Goal: Task Accomplishment & Management: Manage account settings

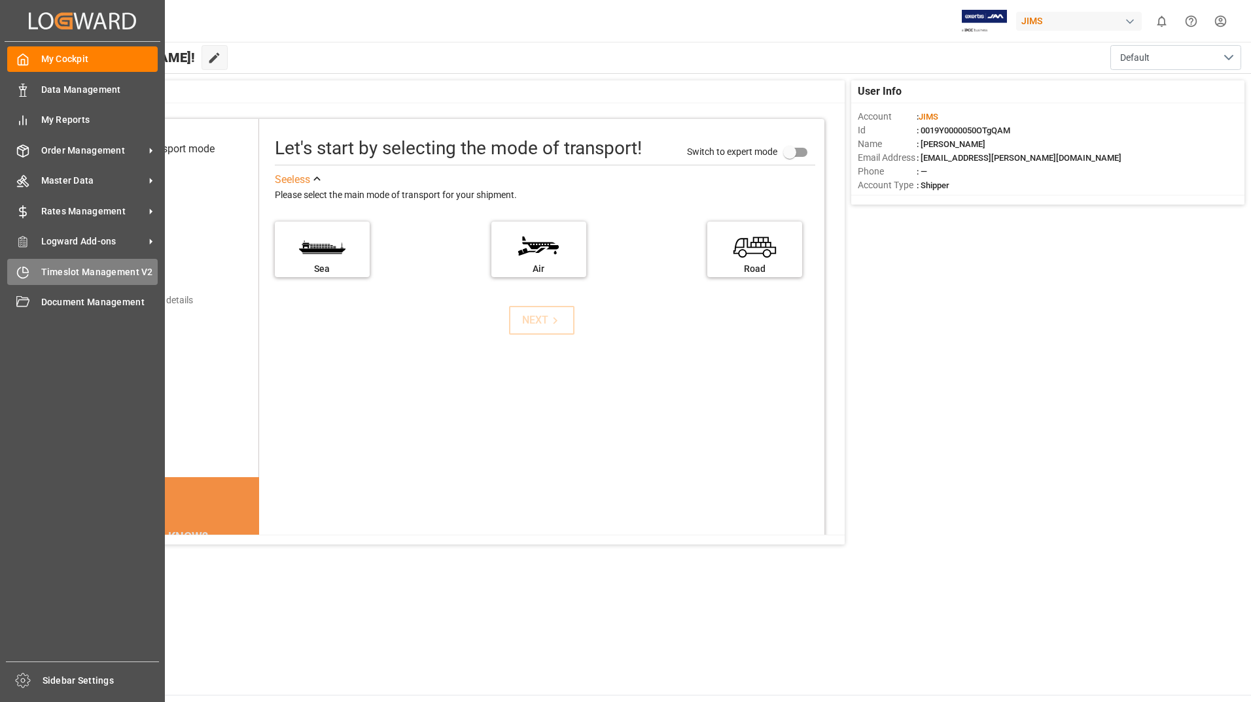
click at [114, 269] on span "Timeslot Management V2" at bounding box center [99, 273] width 117 height 14
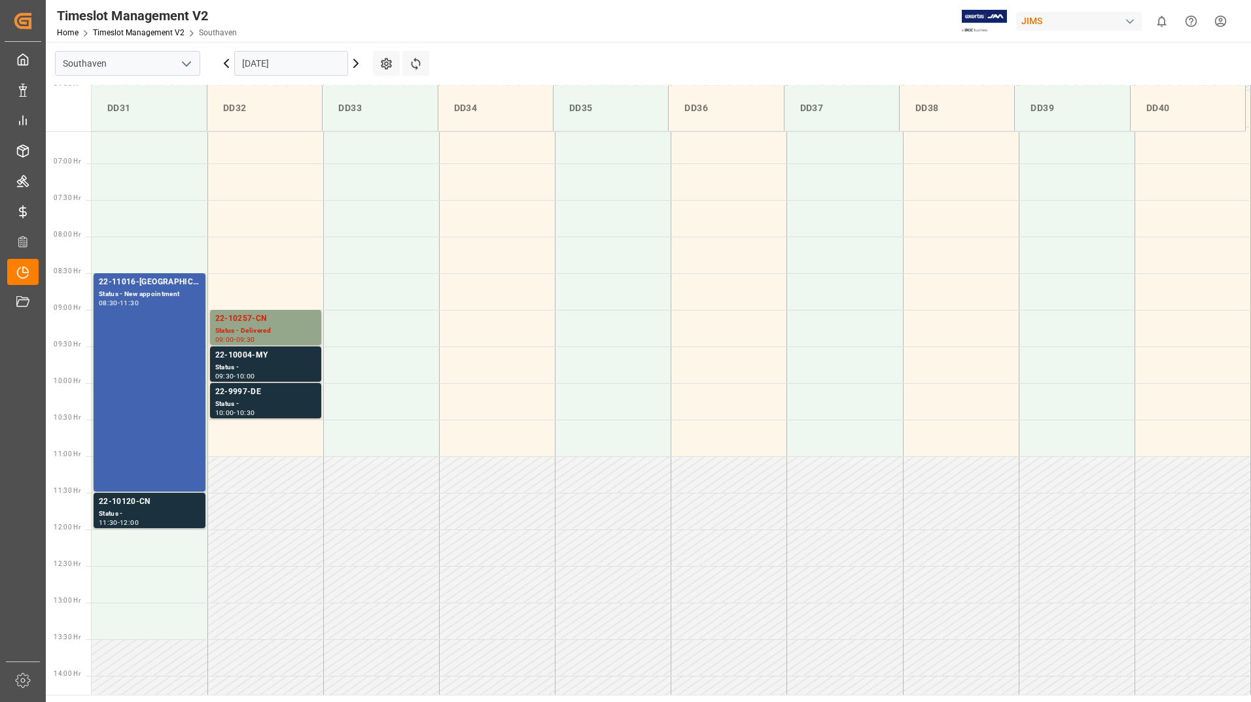
scroll to position [478, 0]
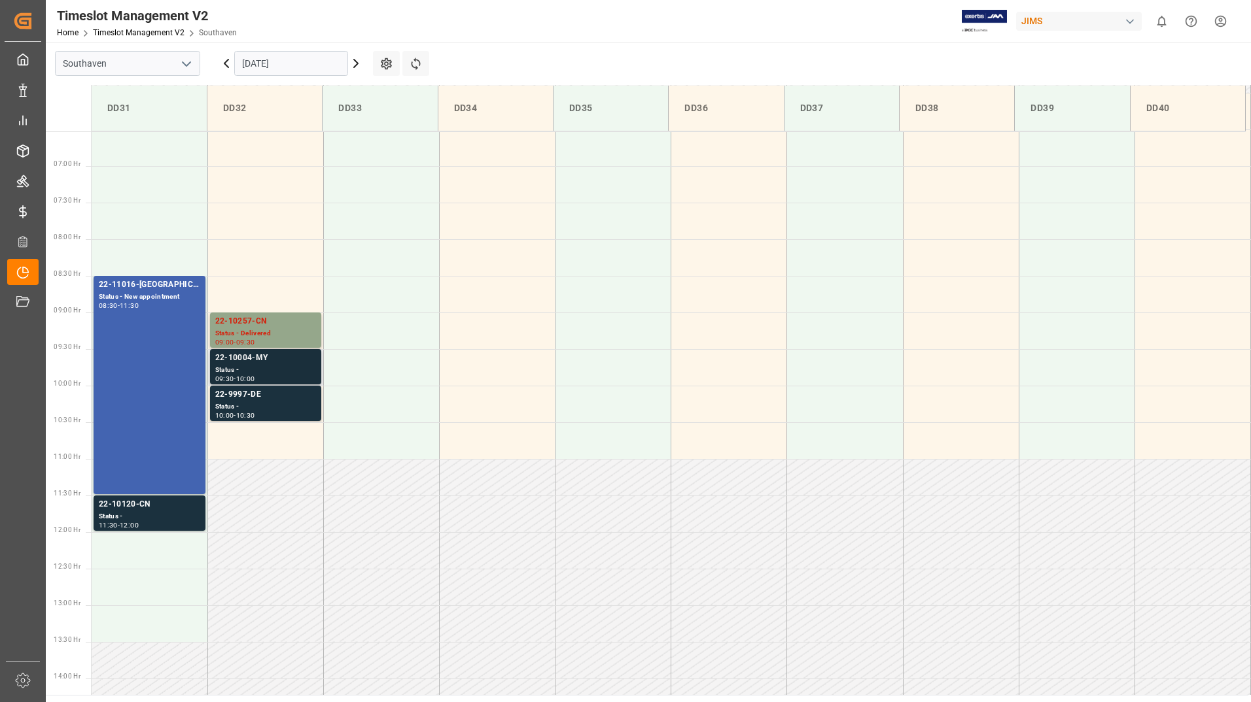
click at [275, 359] on div "22-10004-MY" at bounding box center [265, 358] width 101 height 13
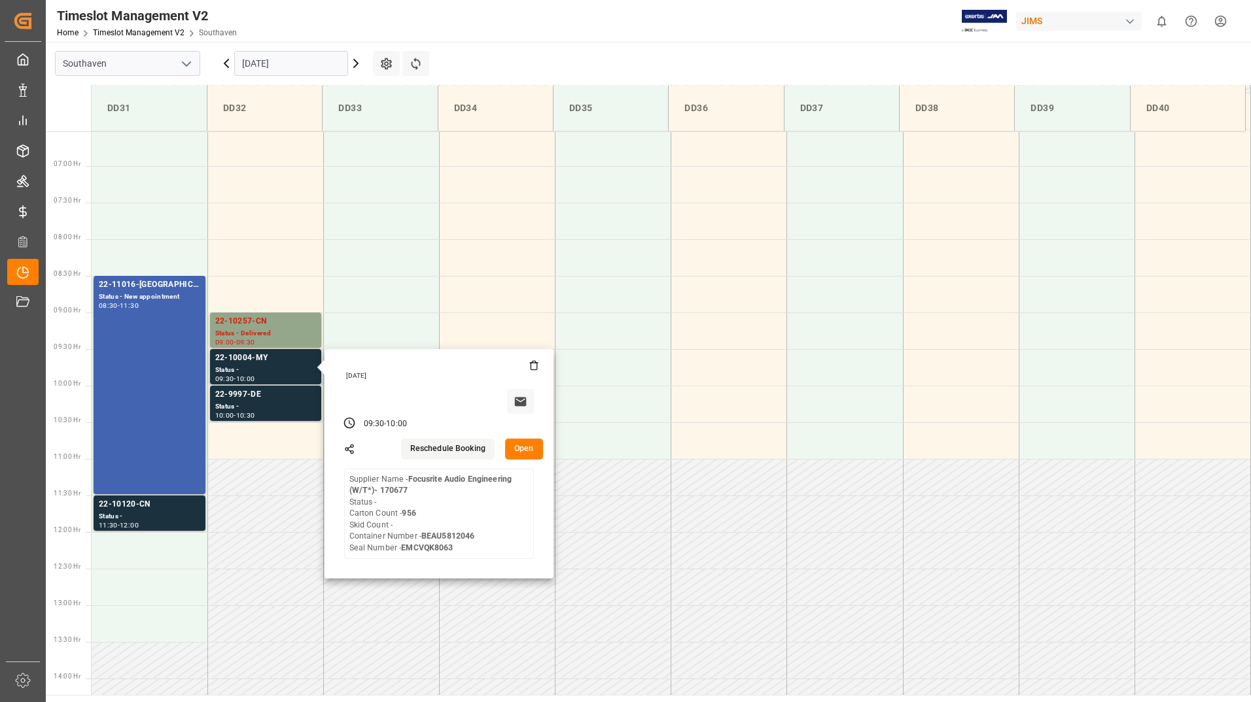
click at [525, 453] on button "Open" at bounding box center [524, 449] width 38 height 21
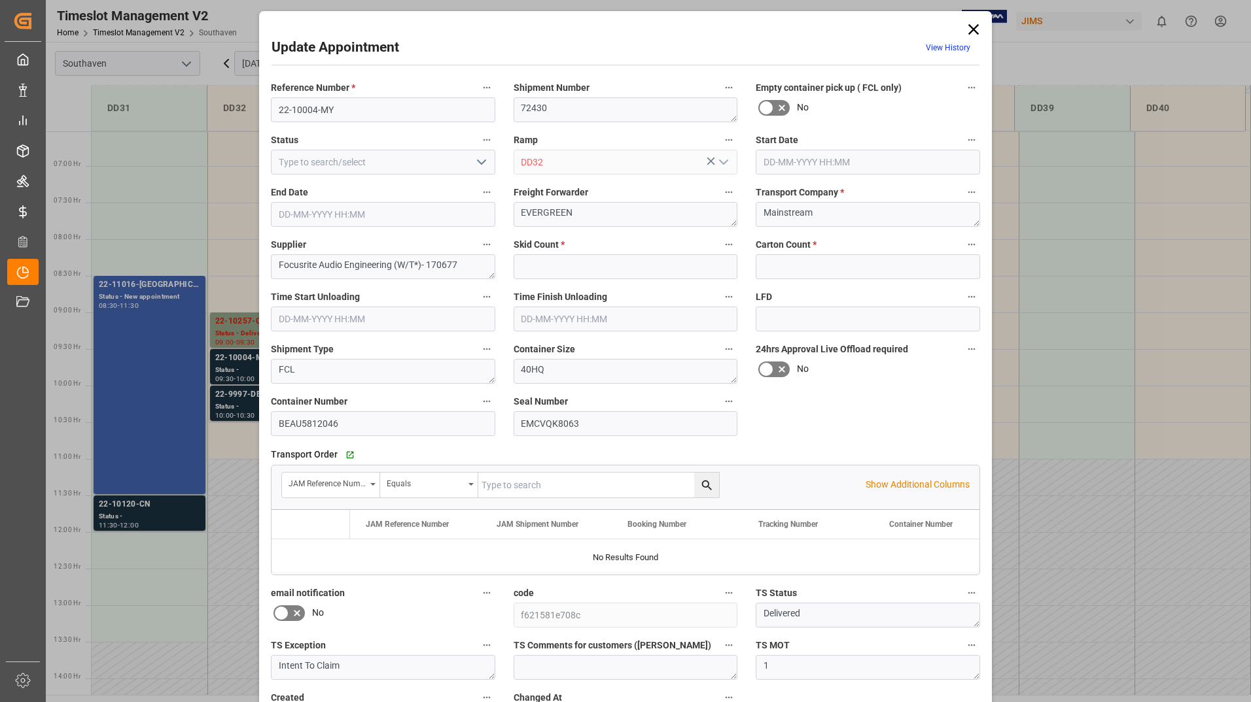
type input "0"
type input "956"
type input "[DATE] 09:30"
type input "[DATE] 10:00"
type input "[DATE] 14:52"
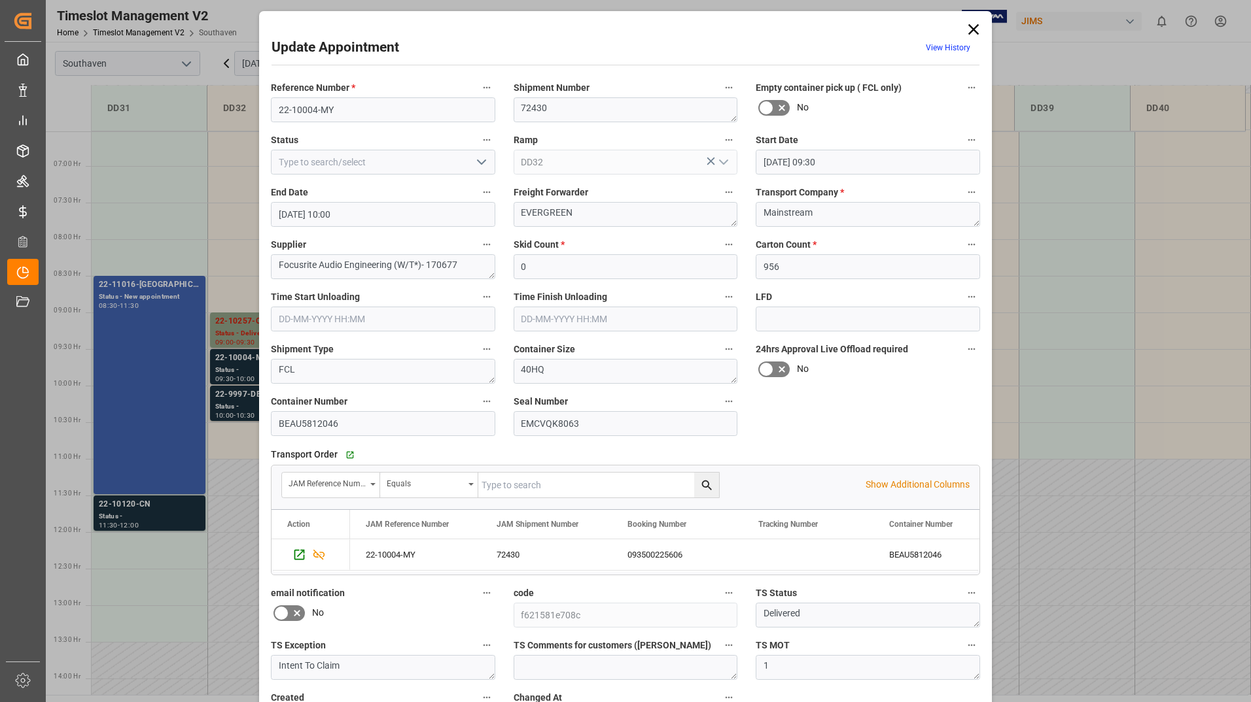
click at [474, 161] on icon "open menu" at bounding box center [482, 162] width 16 height 16
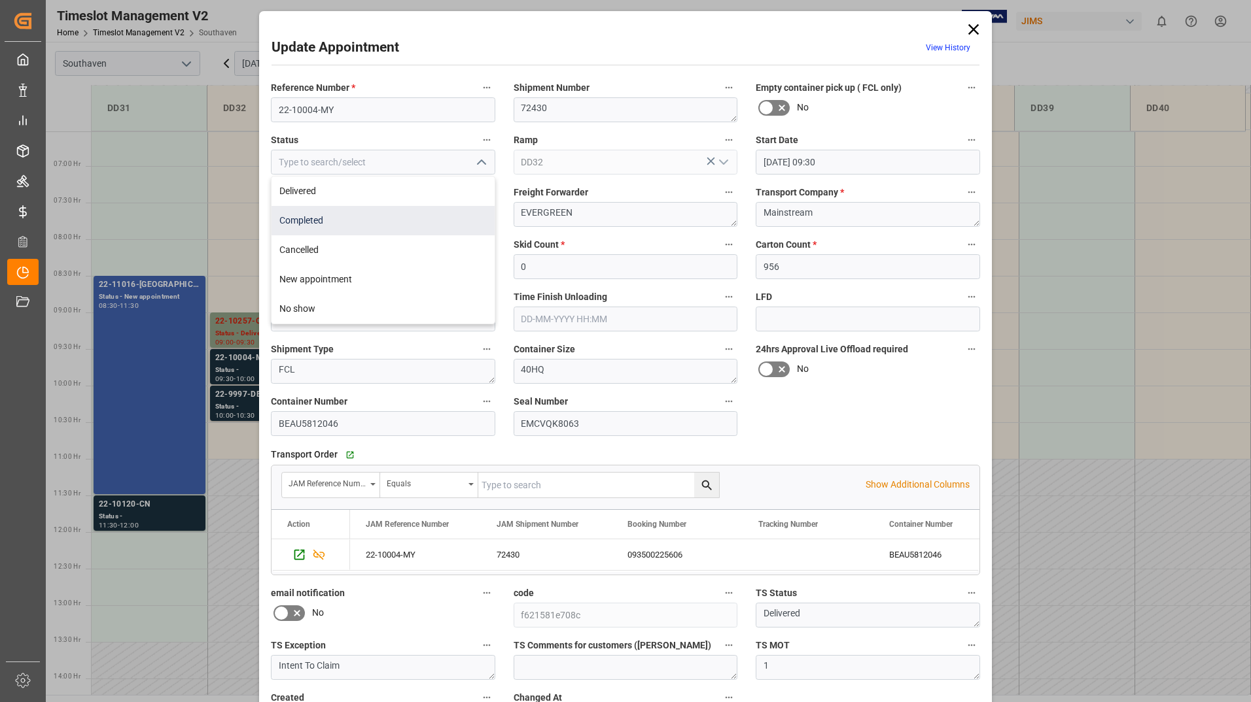
click at [430, 218] on div "Completed" at bounding box center [382, 220] width 223 height 29
type input "Completed"
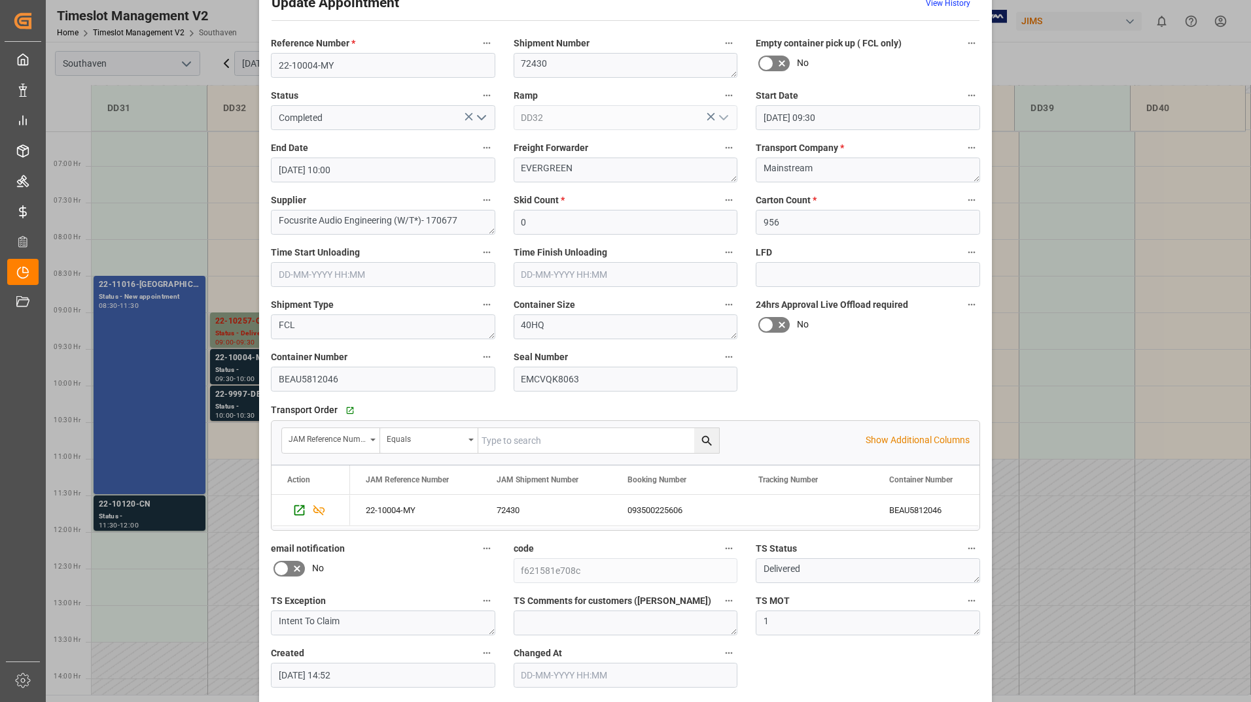
scroll to position [97, 0]
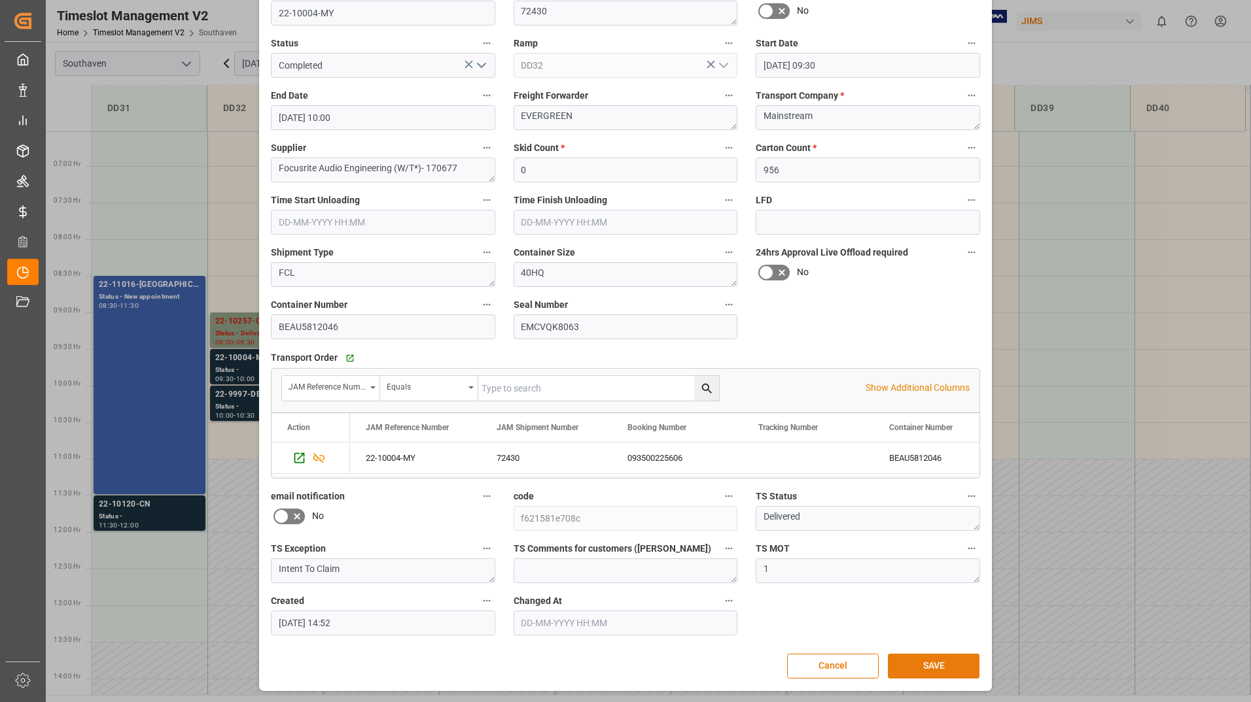
click at [903, 668] on button "SAVE" at bounding box center [934, 666] width 92 height 25
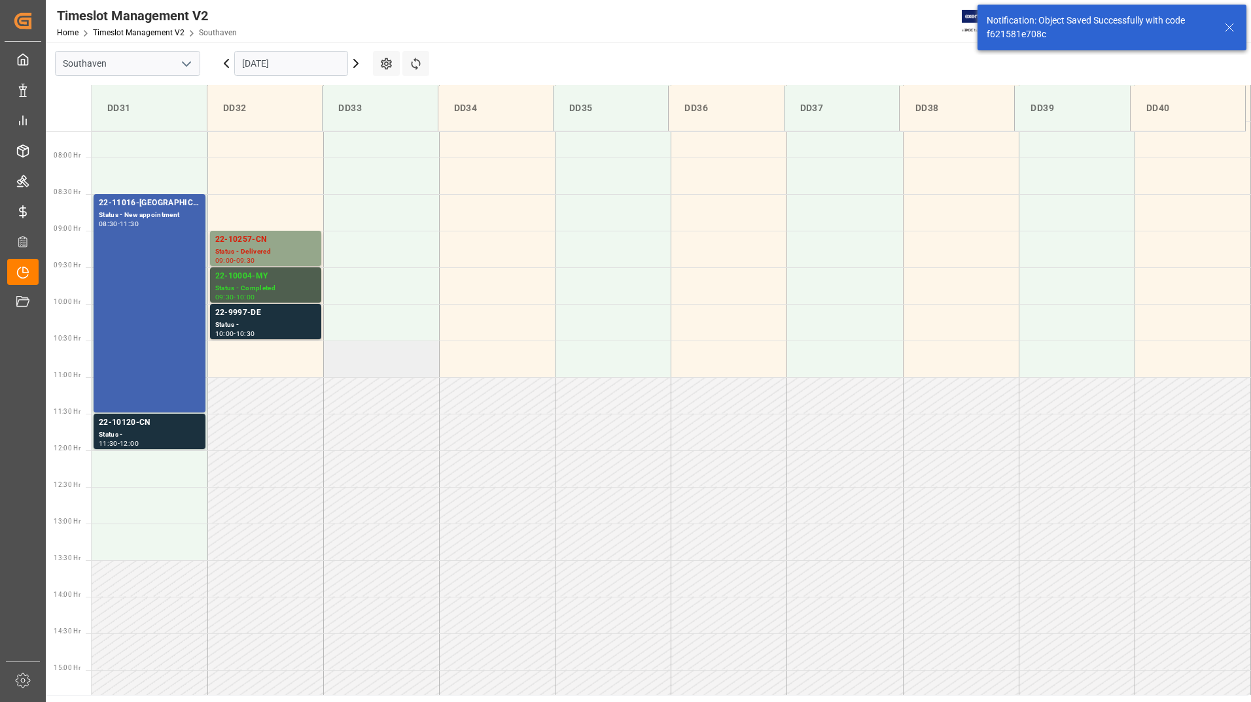
scroll to position [578, 0]
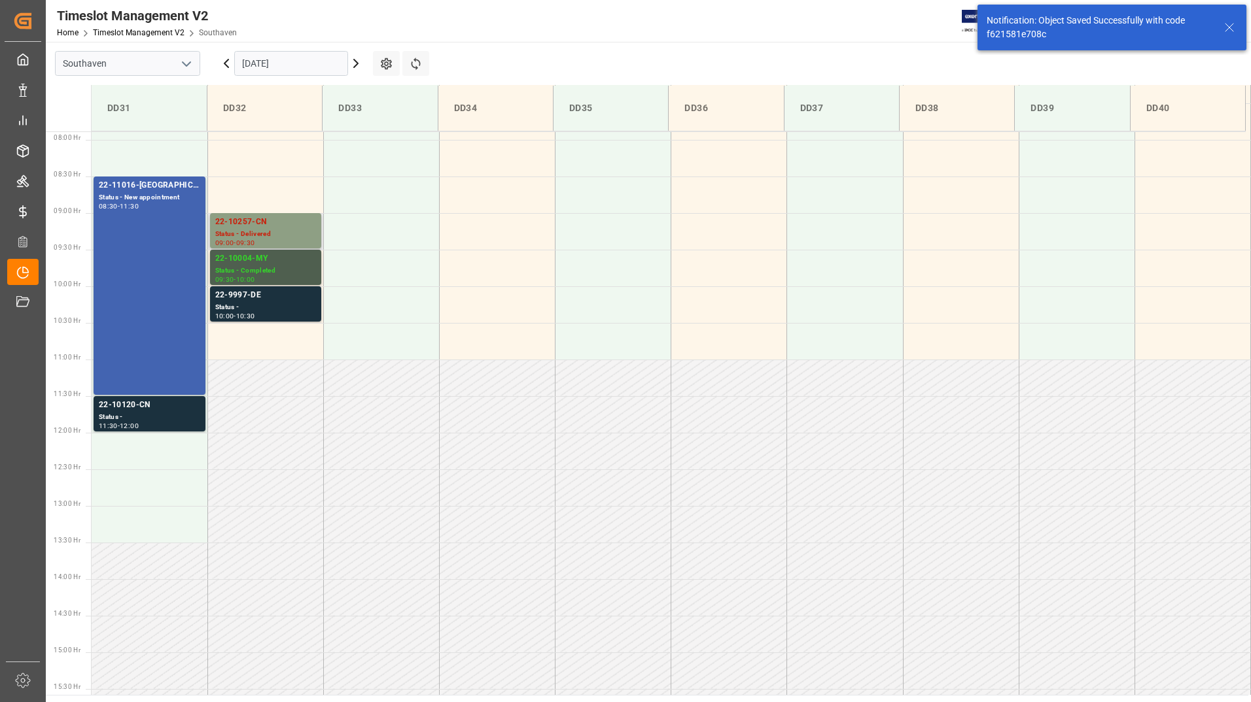
click at [265, 230] on div "Status - Delivered" at bounding box center [265, 234] width 101 height 11
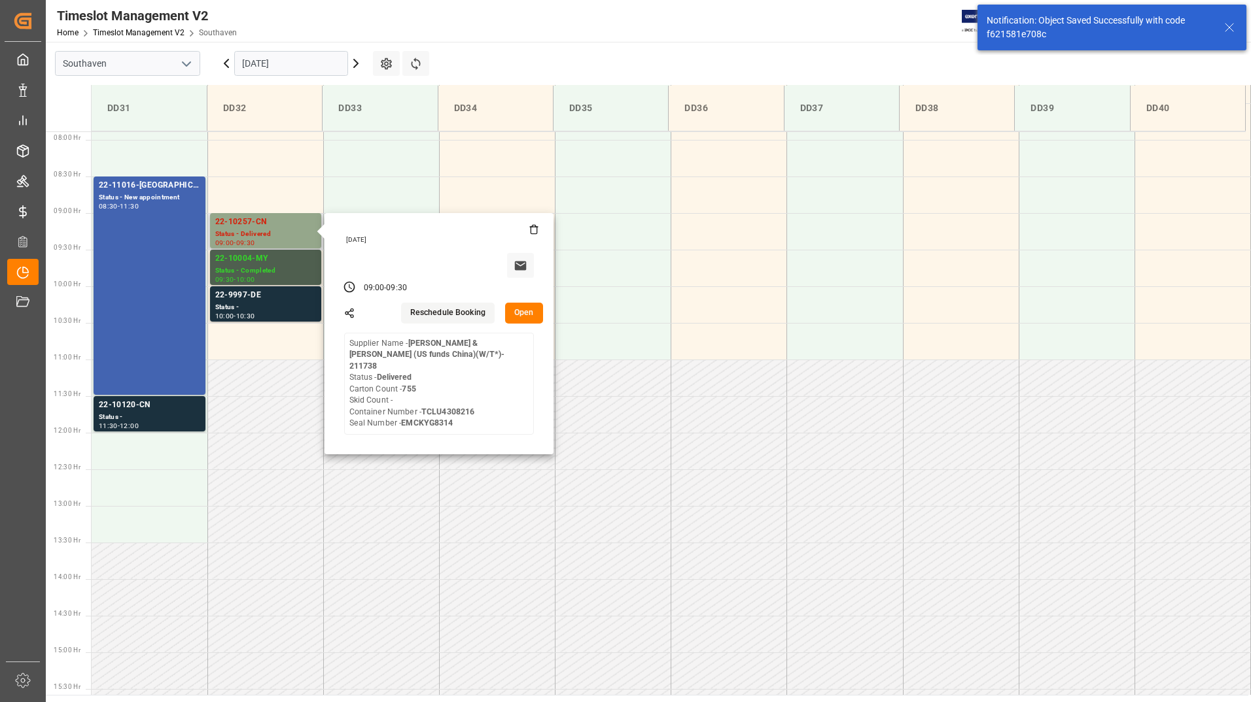
click at [515, 311] on button "Open" at bounding box center [524, 313] width 38 height 21
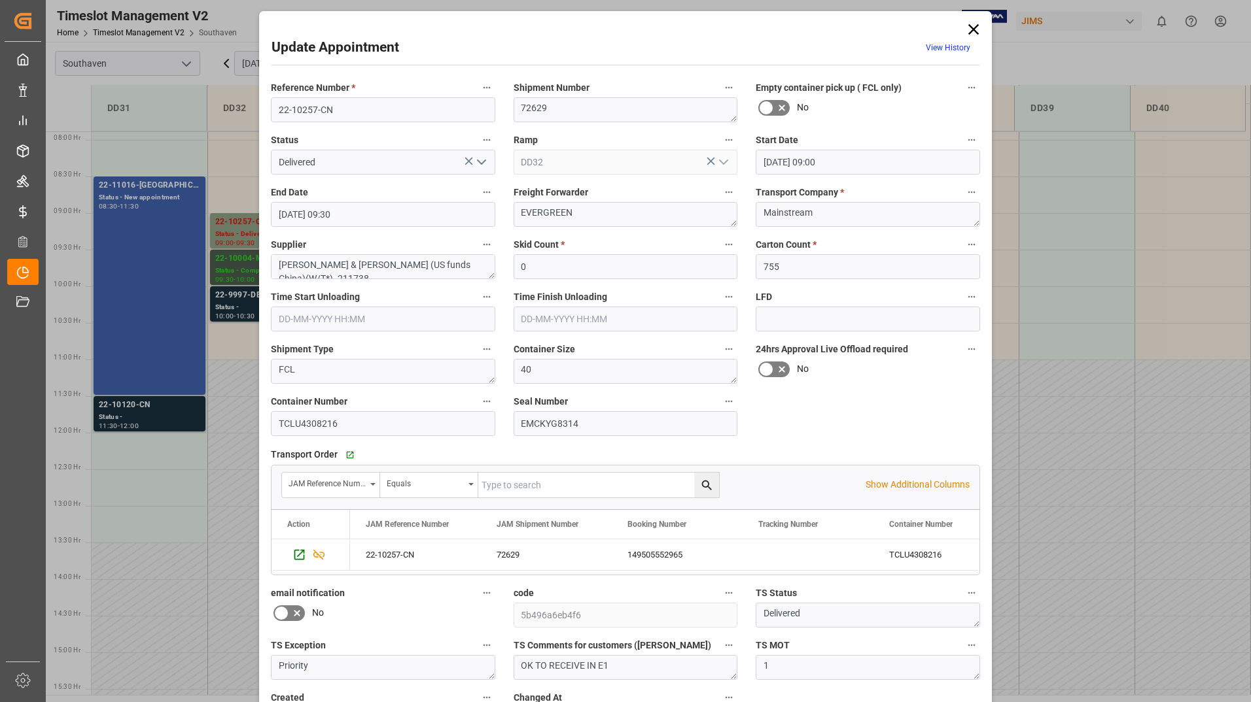
click at [479, 161] on icon "open menu" at bounding box center [482, 162] width 16 height 16
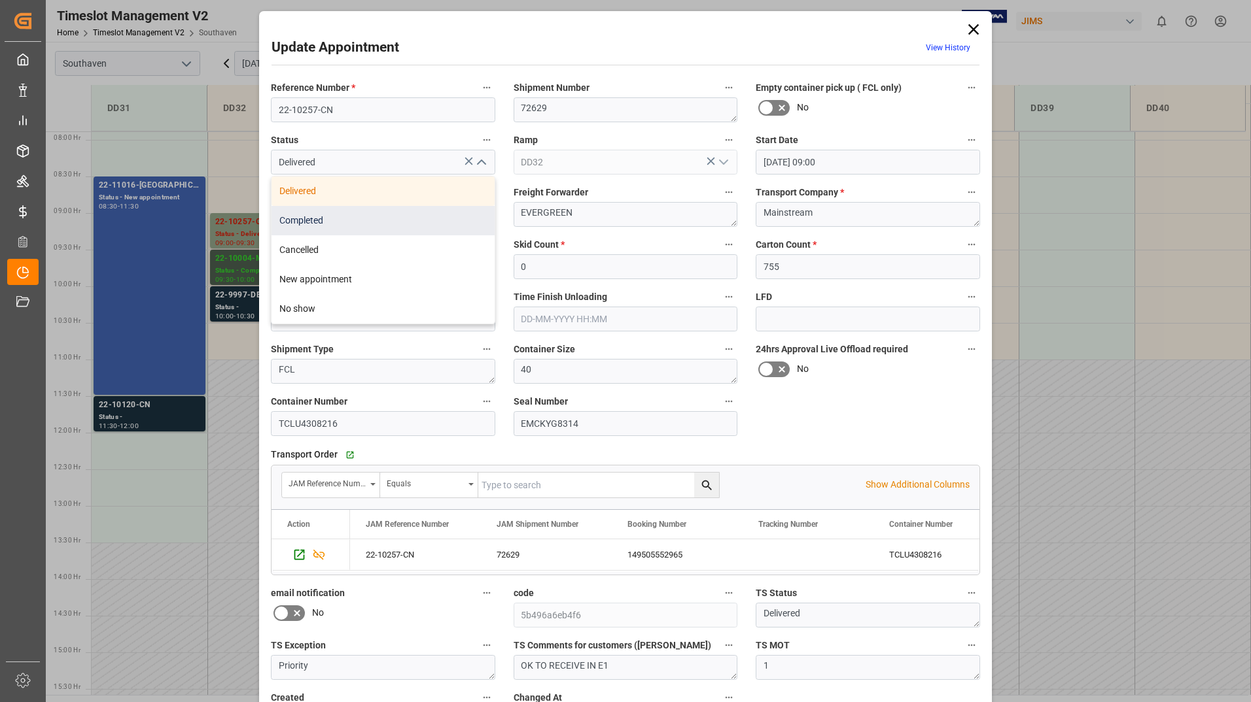
click at [421, 226] on div "Completed" at bounding box center [382, 220] width 223 height 29
type input "Completed"
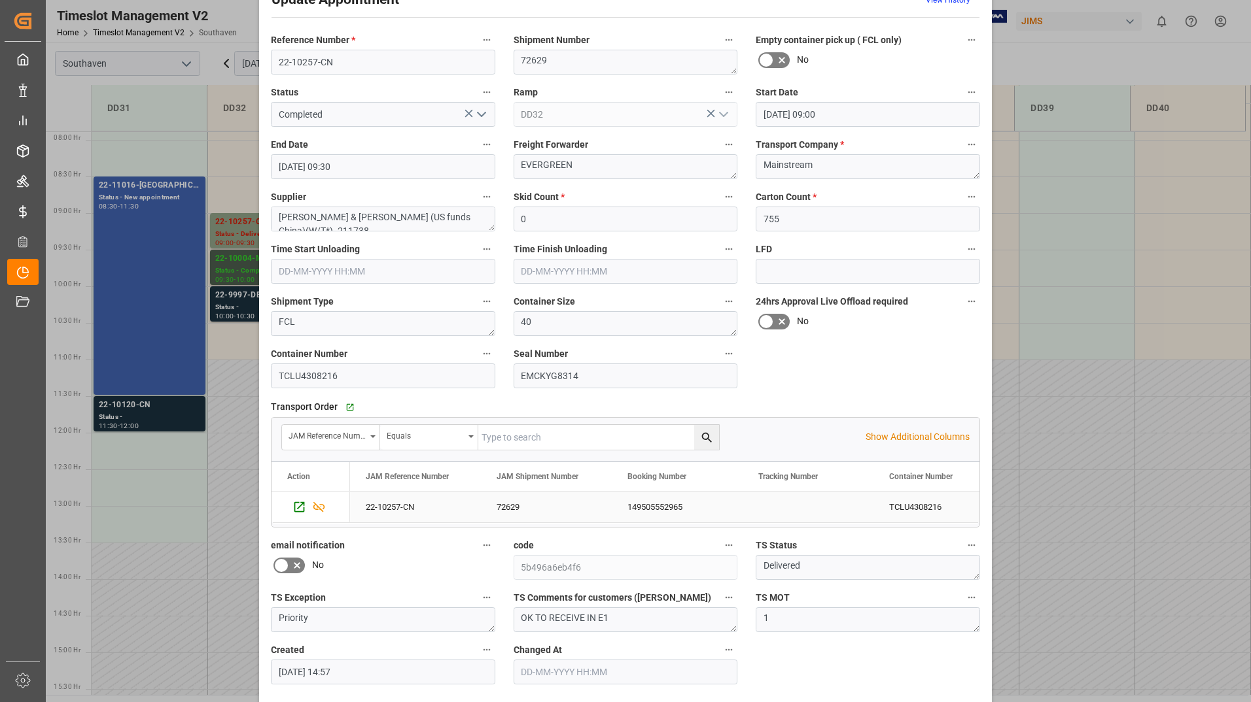
scroll to position [97, 0]
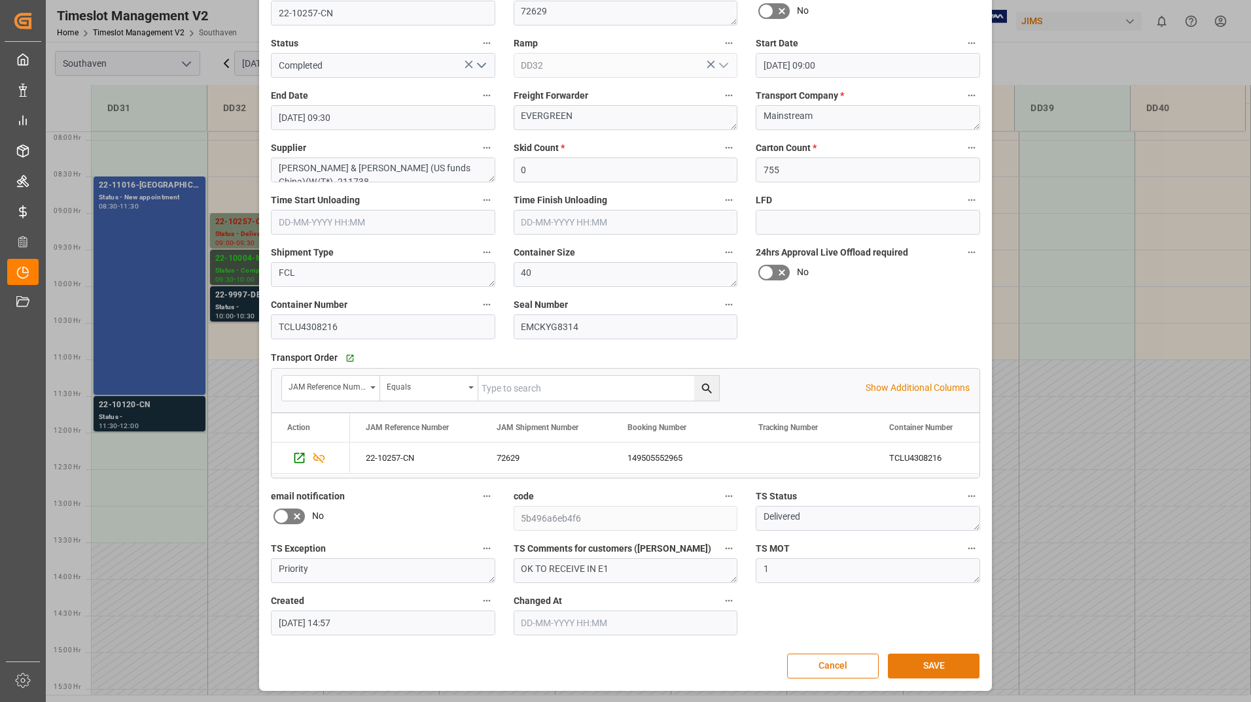
click at [888, 659] on button "SAVE" at bounding box center [934, 666] width 92 height 25
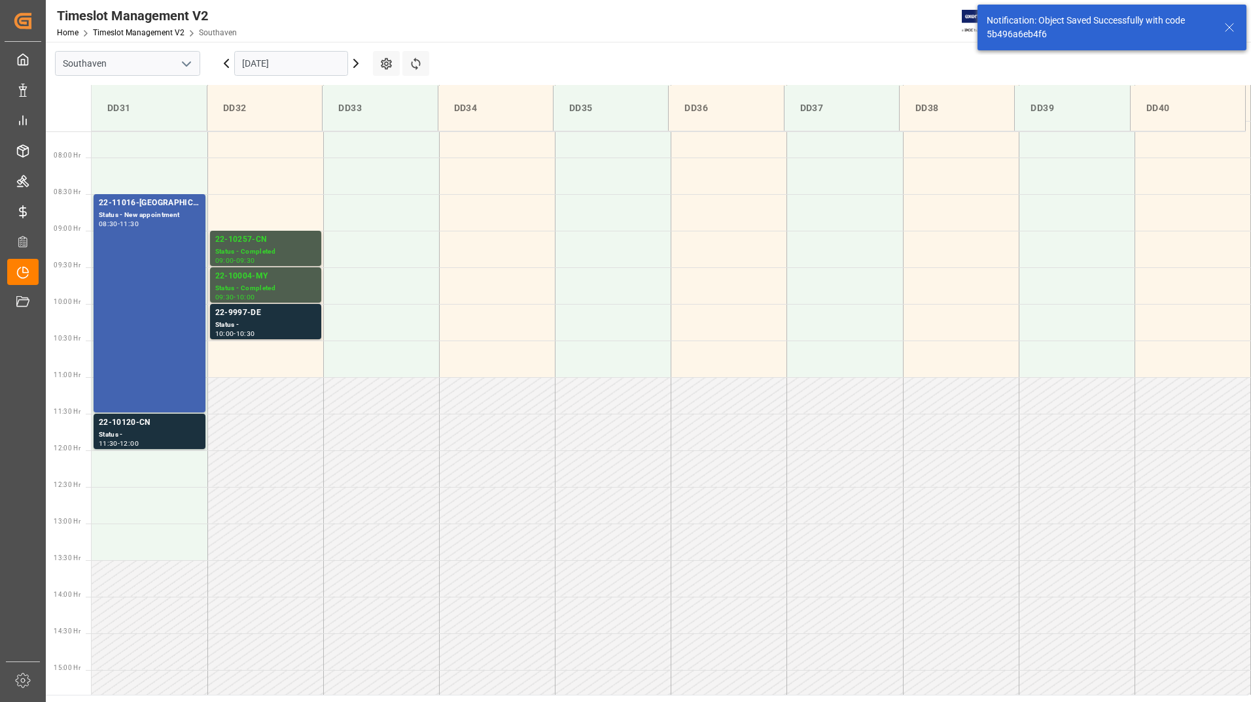
scroll to position [578, 0]
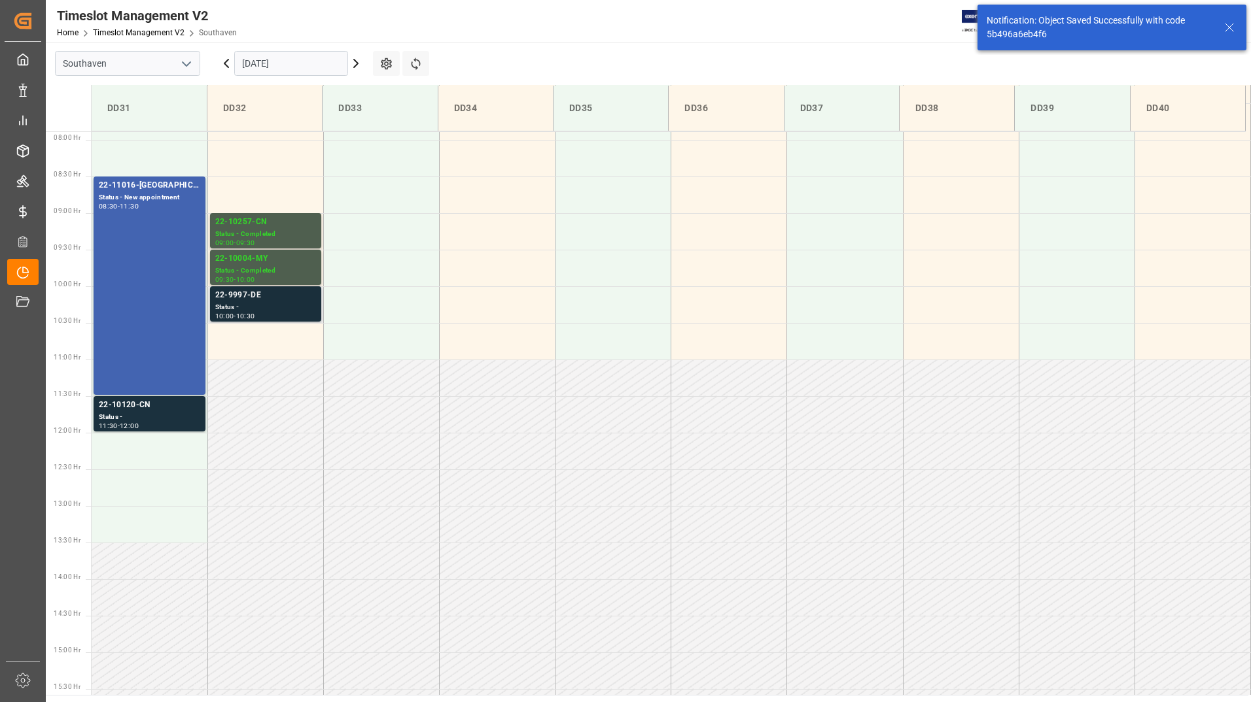
click at [269, 305] on div "Status -" at bounding box center [265, 307] width 101 height 11
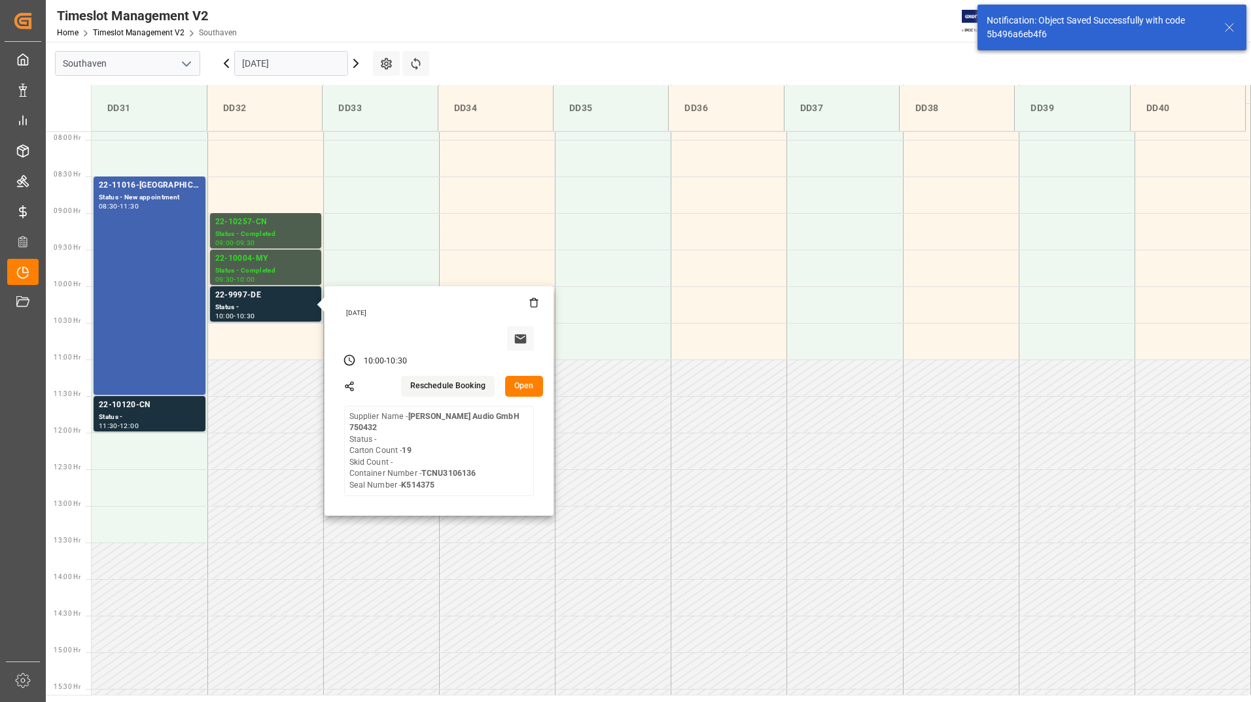
click at [522, 387] on button "Open" at bounding box center [524, 386] width 38 height 21
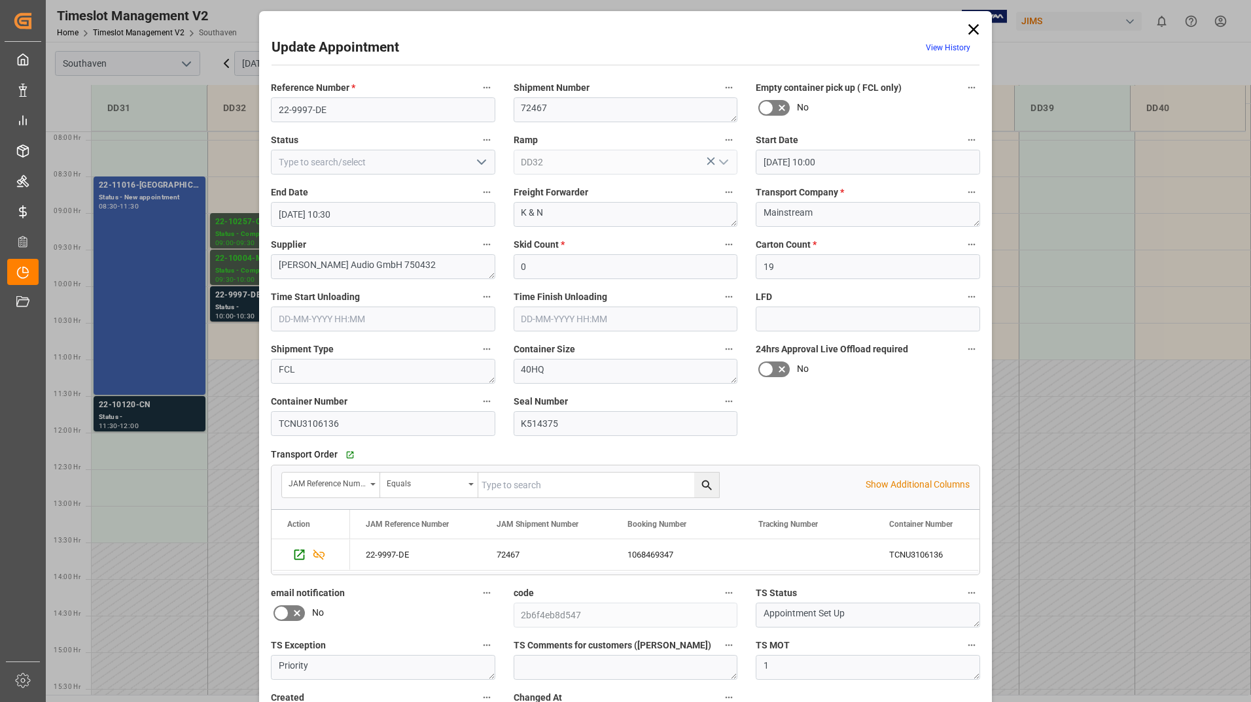
click at [470, 159] on button "open menu" at bounding box center [480, 162] width 20 height 20
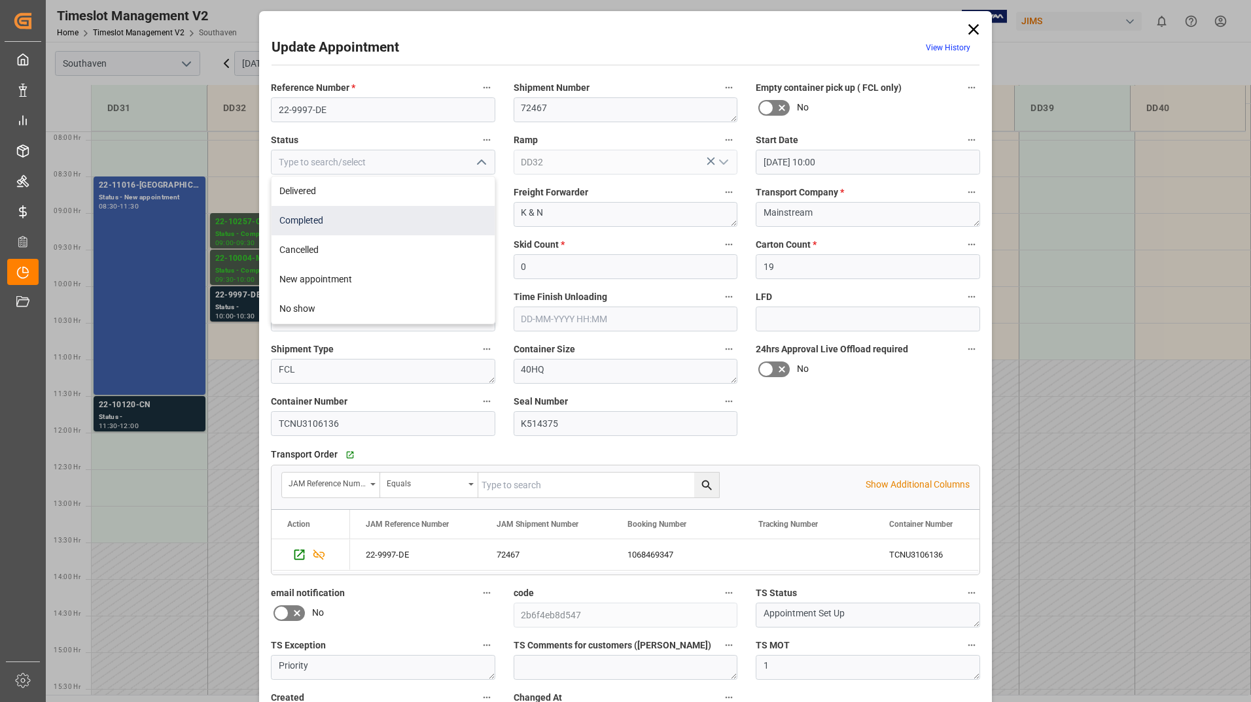
click at [430, 215] on div "Completed" at bounding box center [382, 220] width 223 height 29
type input "Completed"
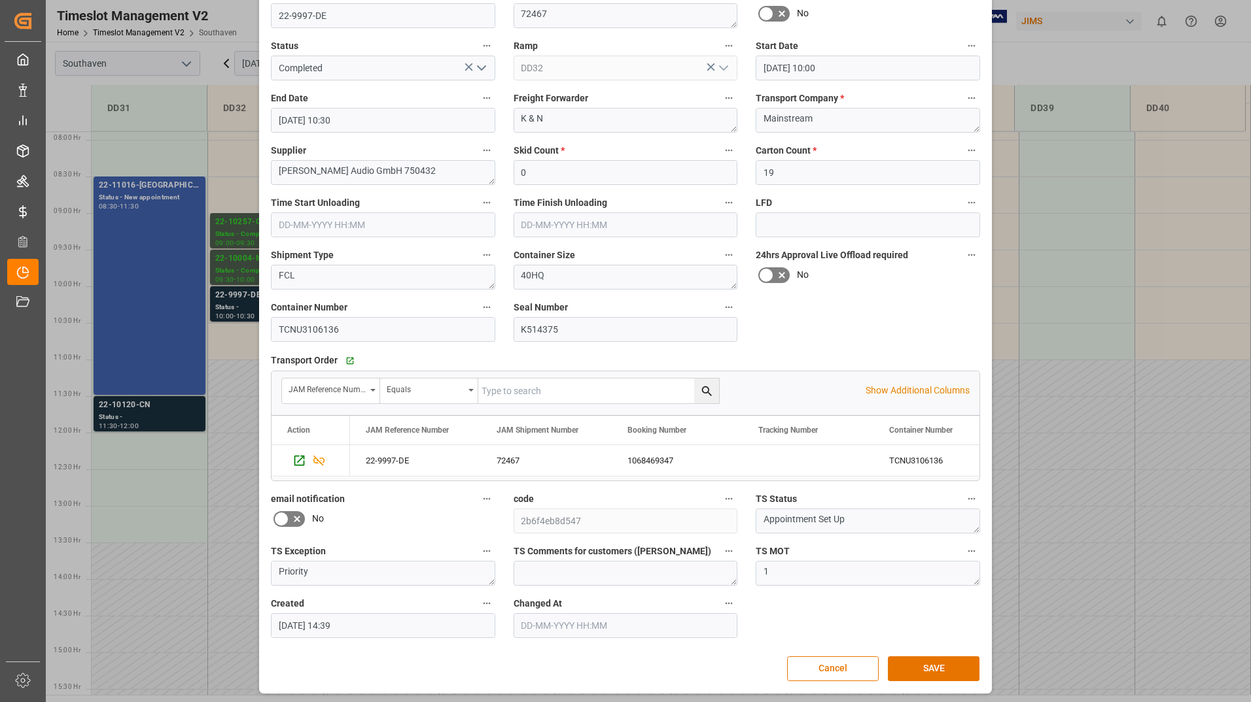
scroll to position [97, 0]
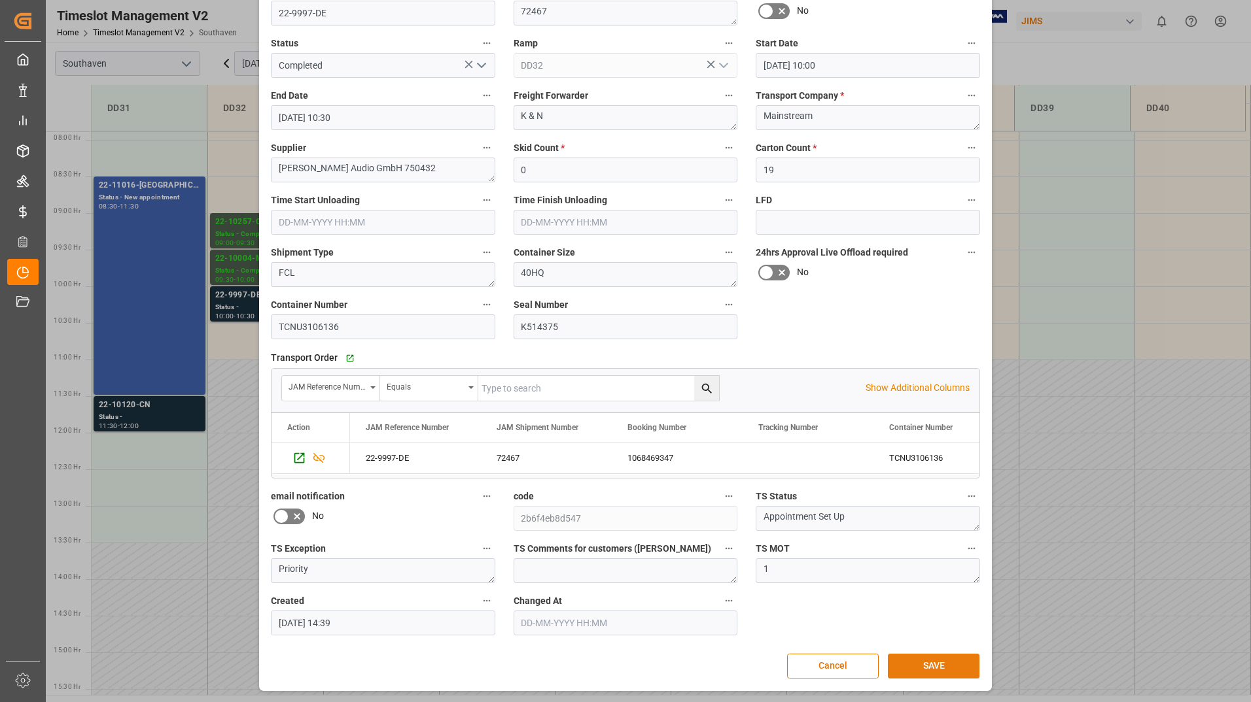
click at [933, 664] on button "SAVE" at bounding box center [934, 666] width 92 height 25
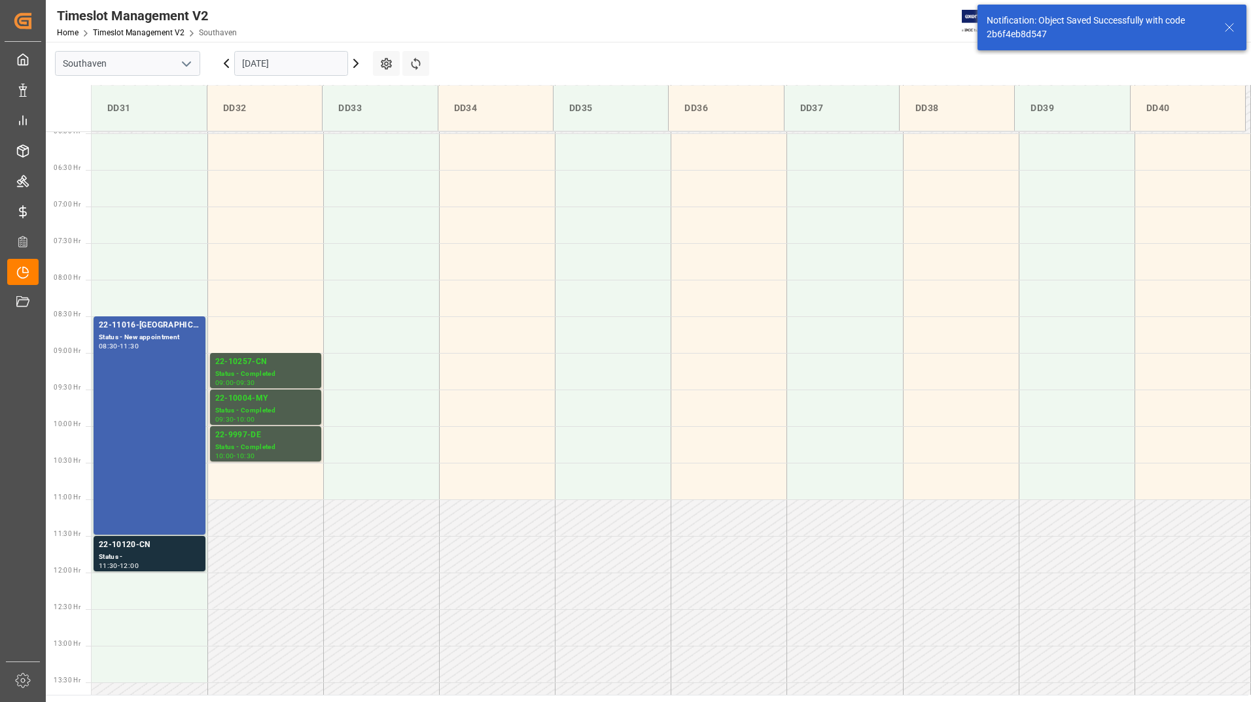
scroll to position [651, 0]
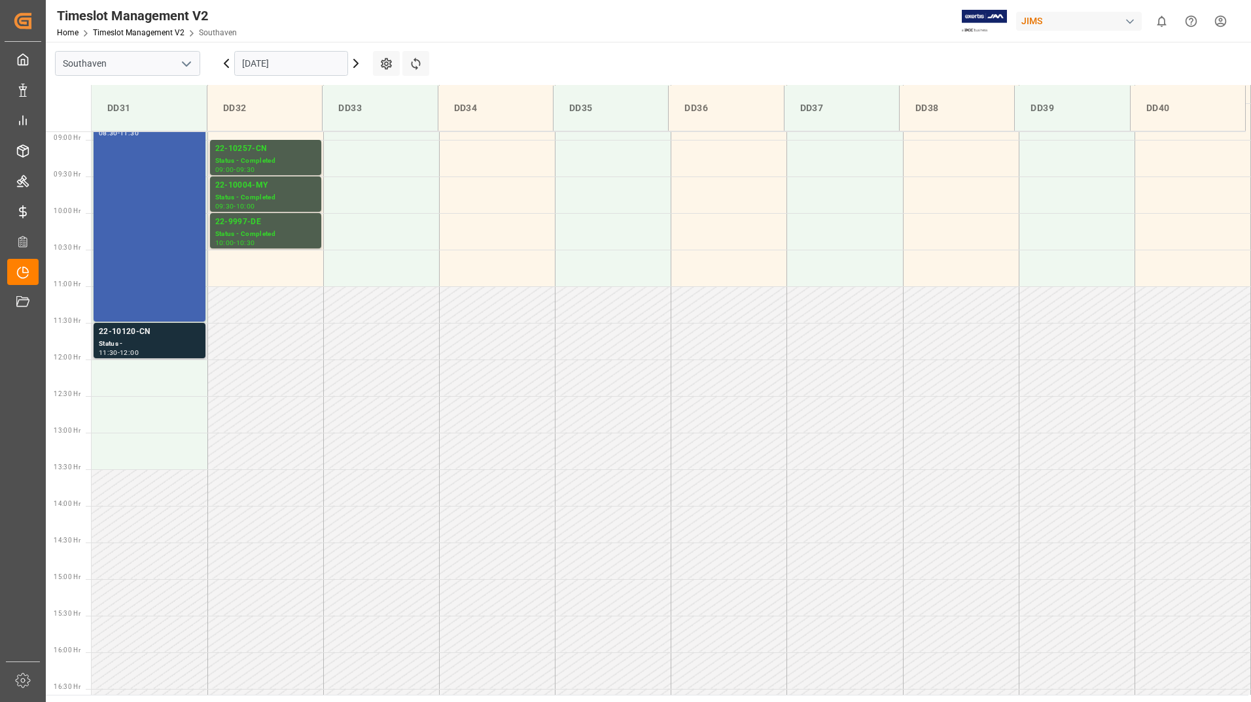
click at [154, 348] on div "Status -" at bounding box center [149, 344] width 101 height 11
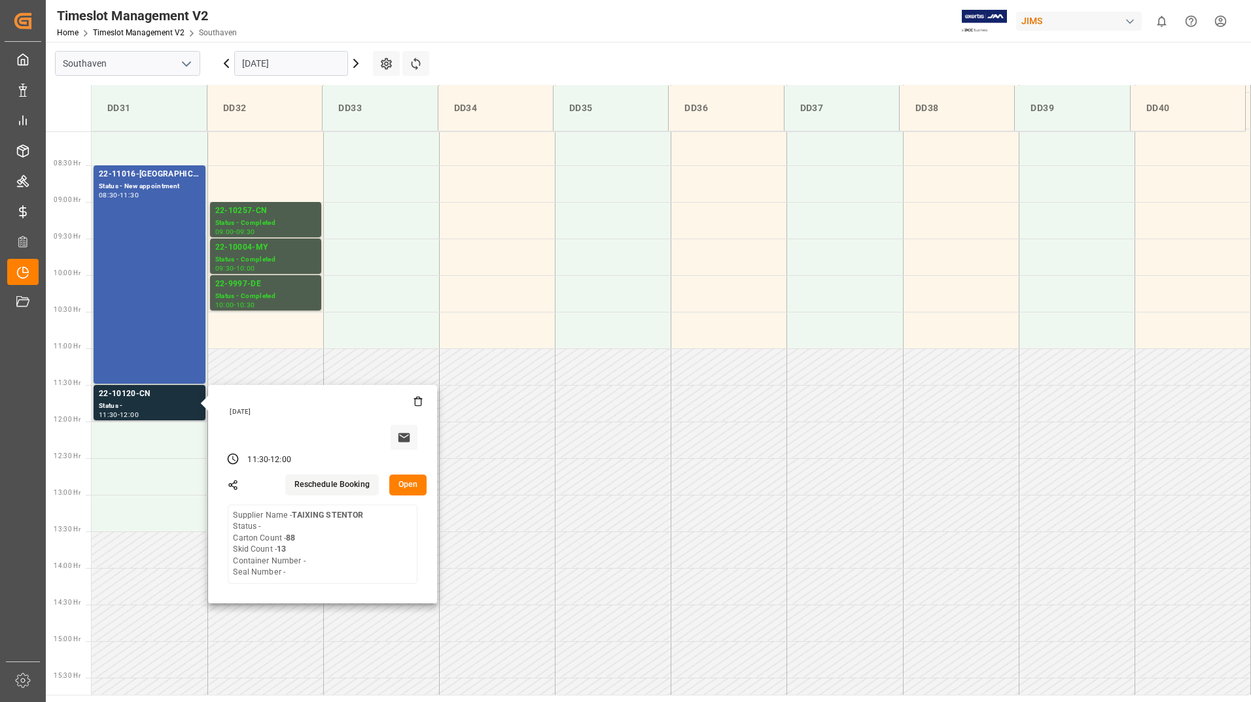
scroll to position [520, 0]
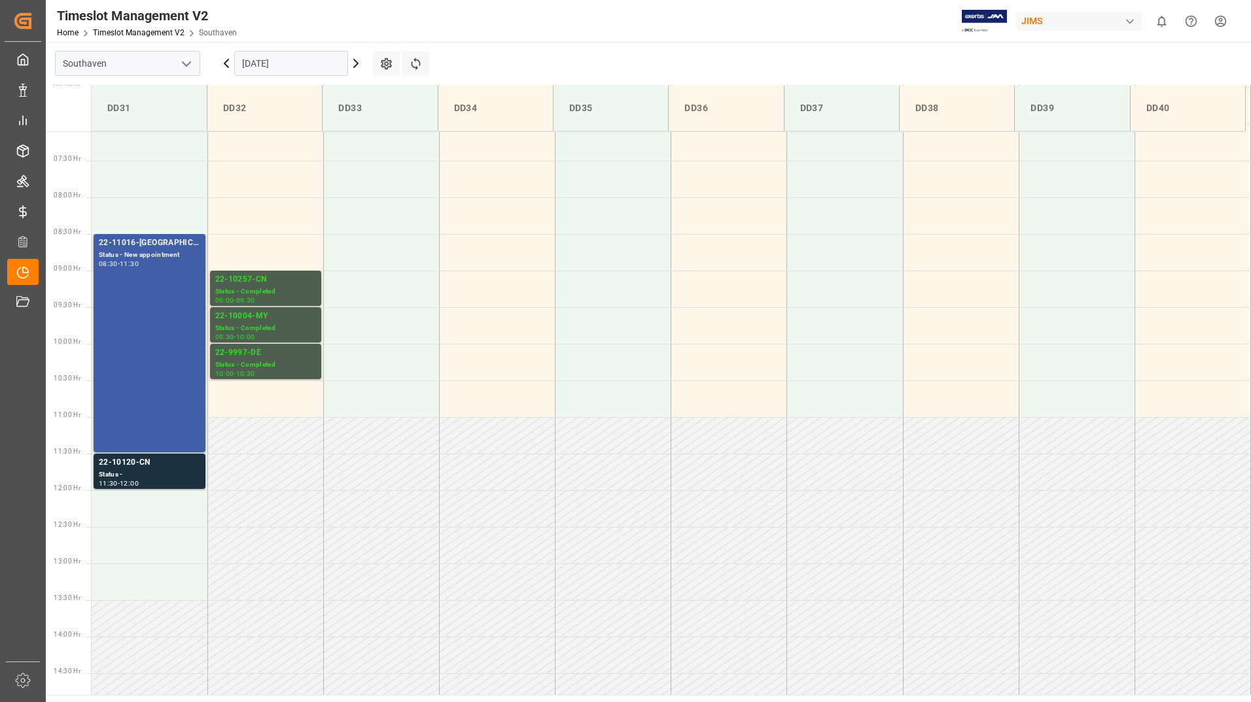
click at [118, 307] on div "22-11016-[GEOGRAPHIC_DATA] Status - New appointment 08:30 - 11:30" at bounding box center [149, 343] width 101 height 213
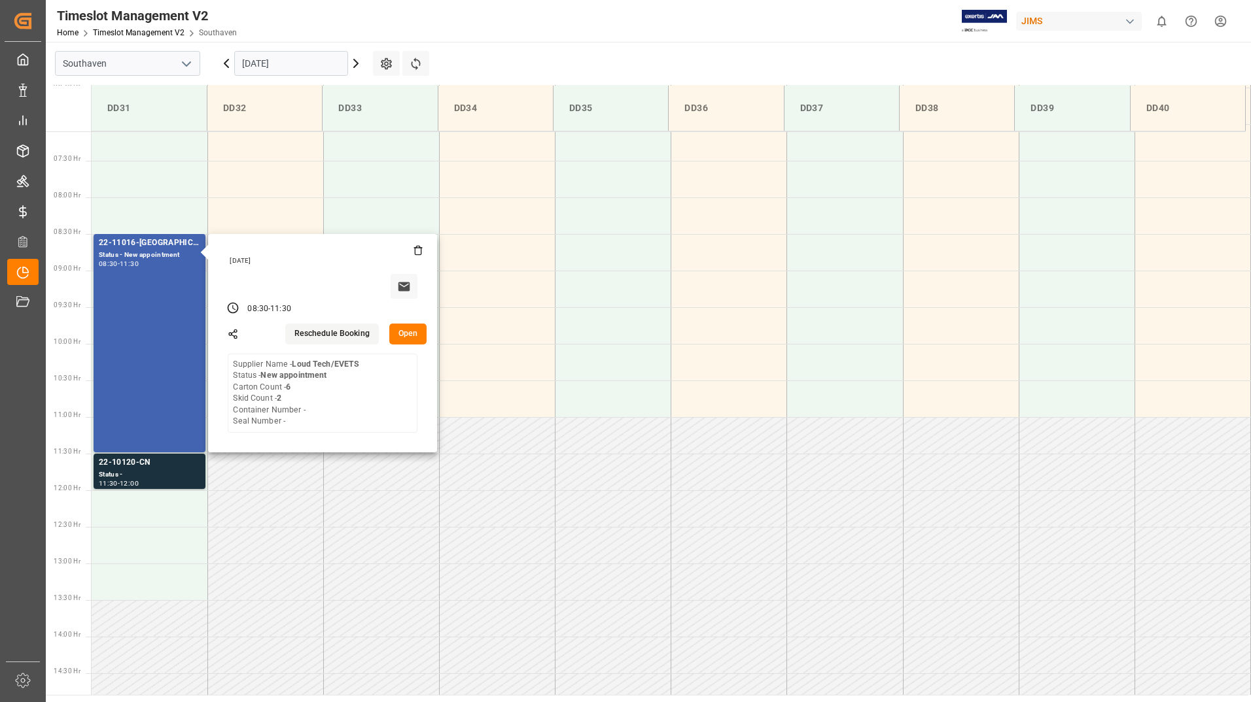
click at [413, 336] on button "Open" at bounding box center [408, 334] width 38 height 21
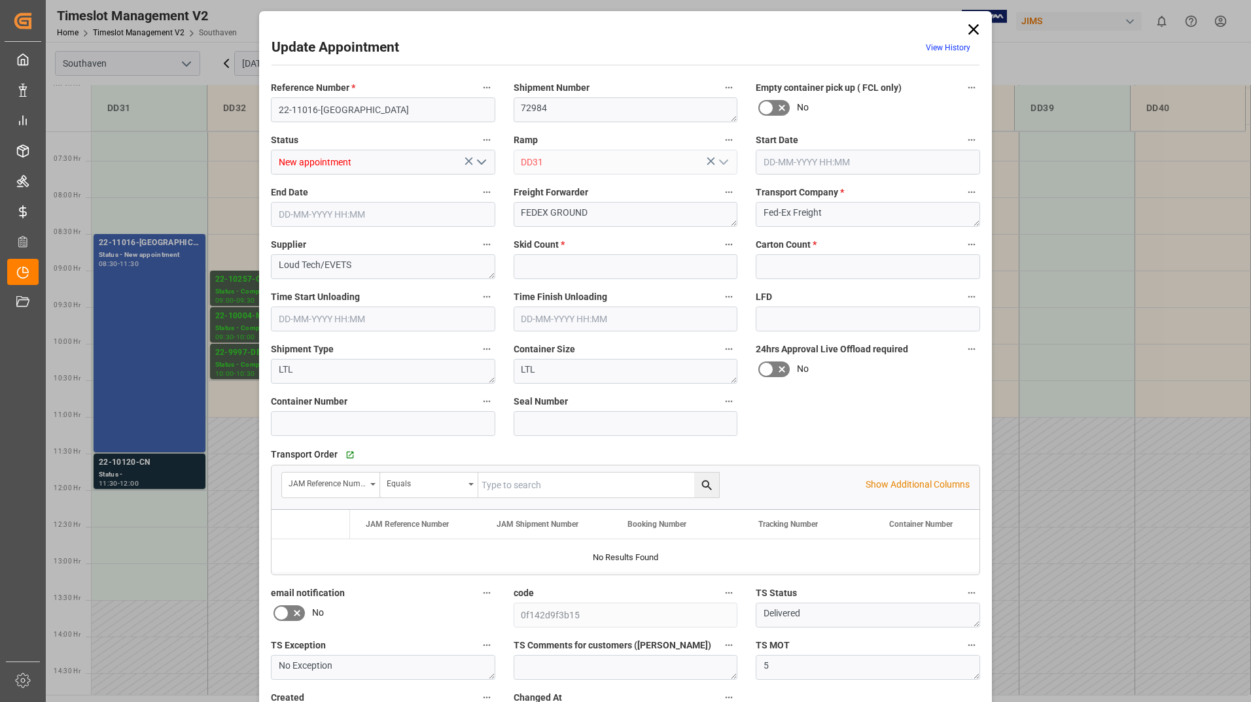
type input "2"
type input "6"
type input "[DATE] 08:30"
type input "[DATE] 11:30"
type input "[DATE] 11:48"
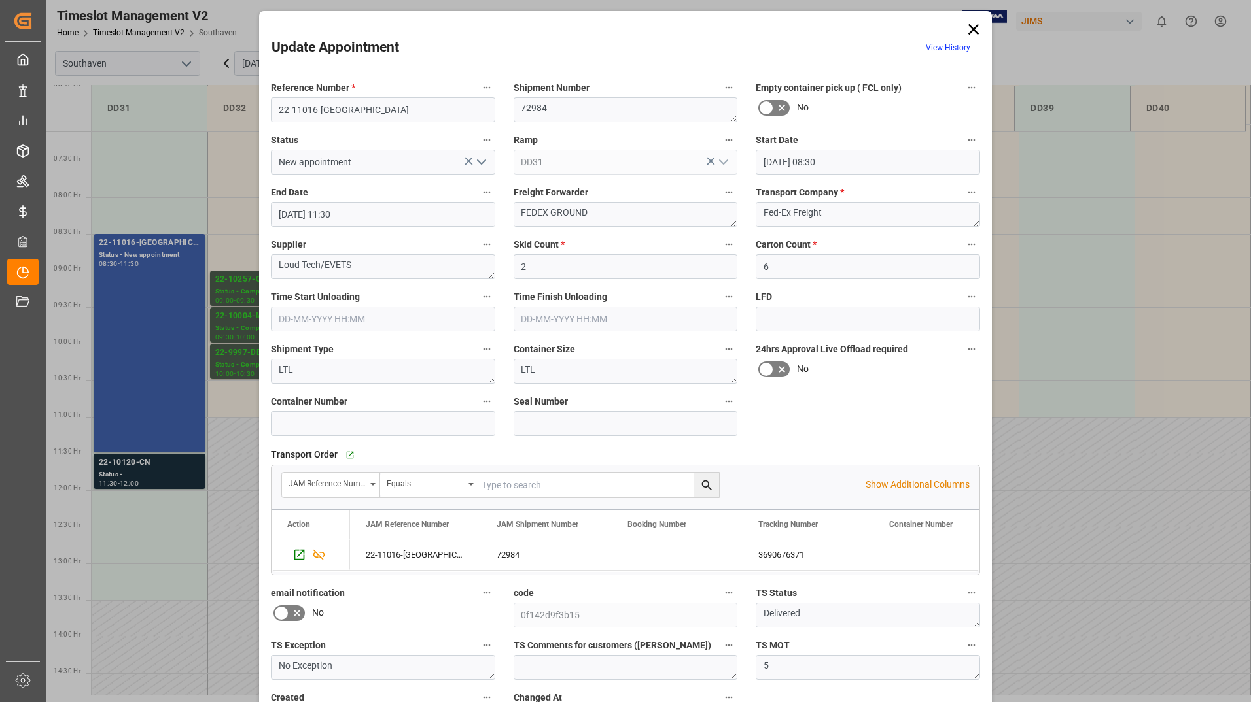
click at [483, 159] on icon "open menu" at bounding box center [482, 162] width 16 height 16
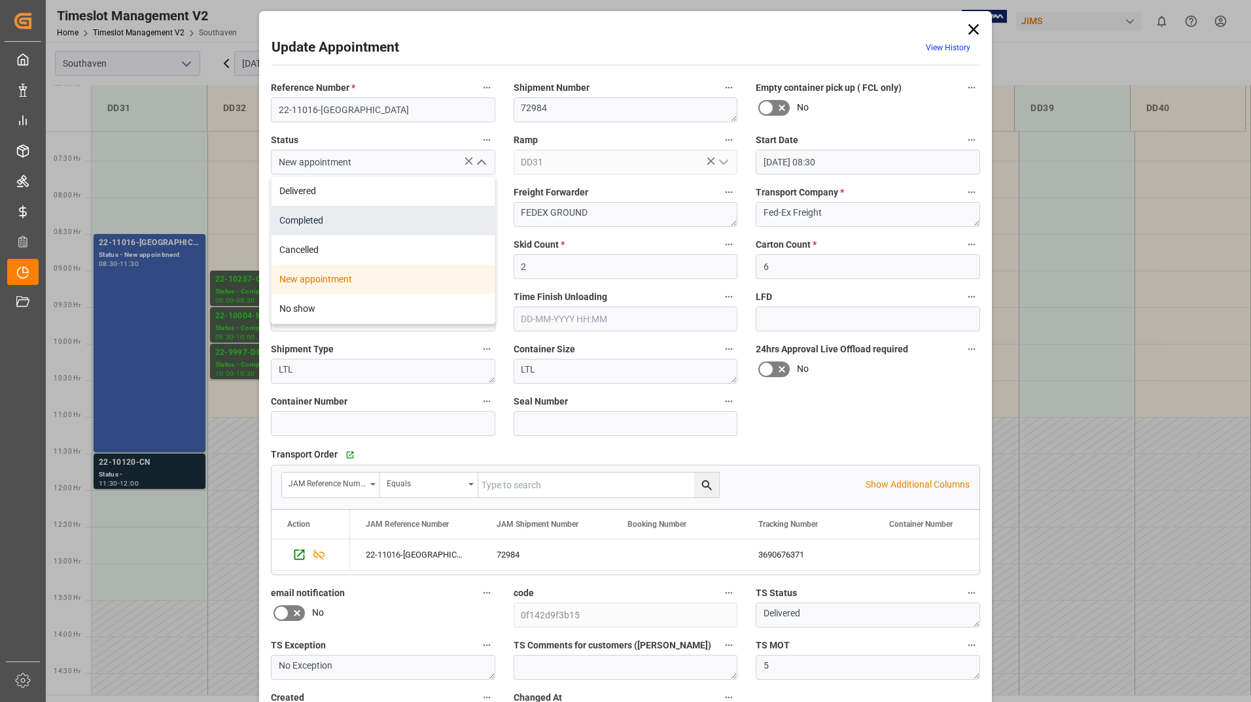
click at [424, 211] on div "Completed" at bounding box center [382, 220] width 223 height 29
type input "Completed"
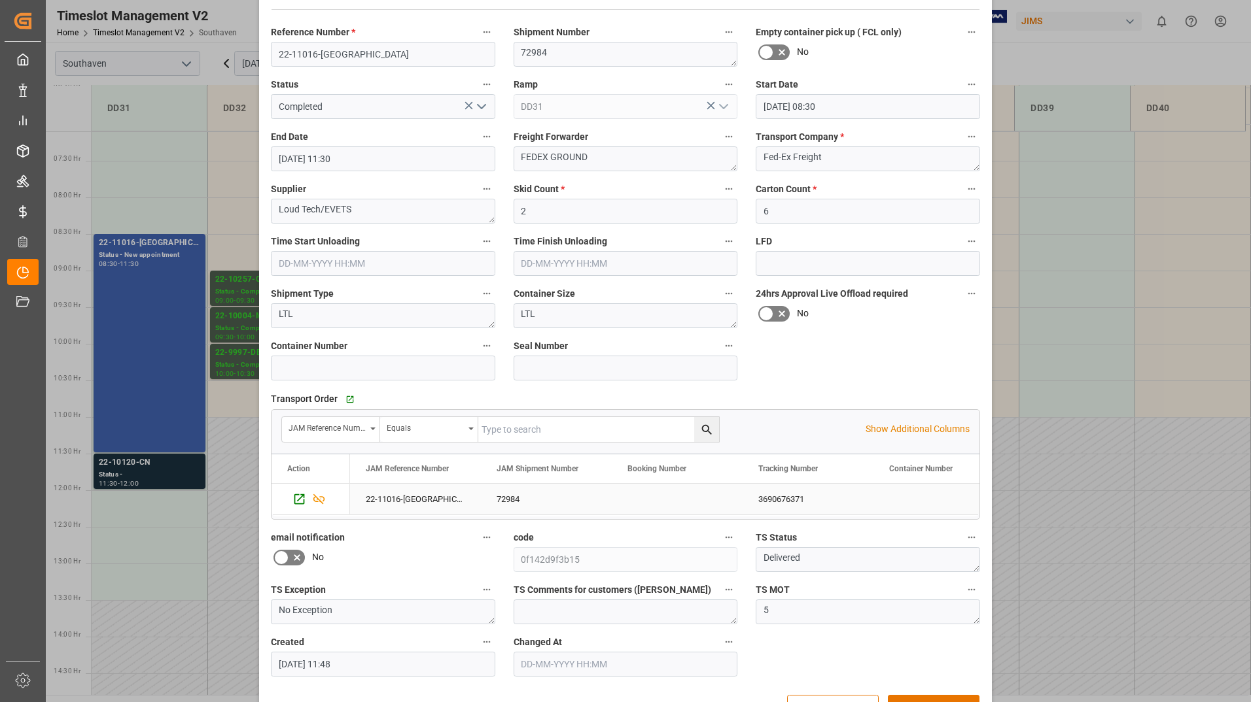
scroll to position [97, 0]
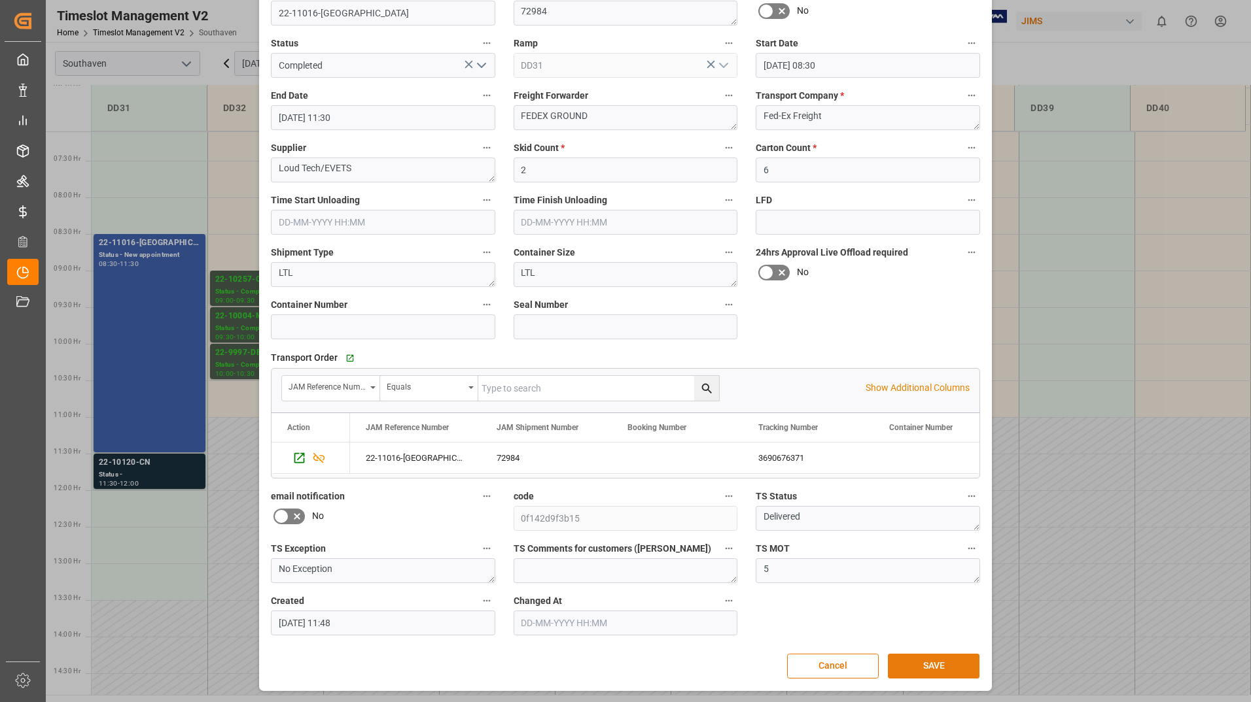
click at [912, 665] on button "SAVE" at bounding box center [934, 666] width 92 height 25
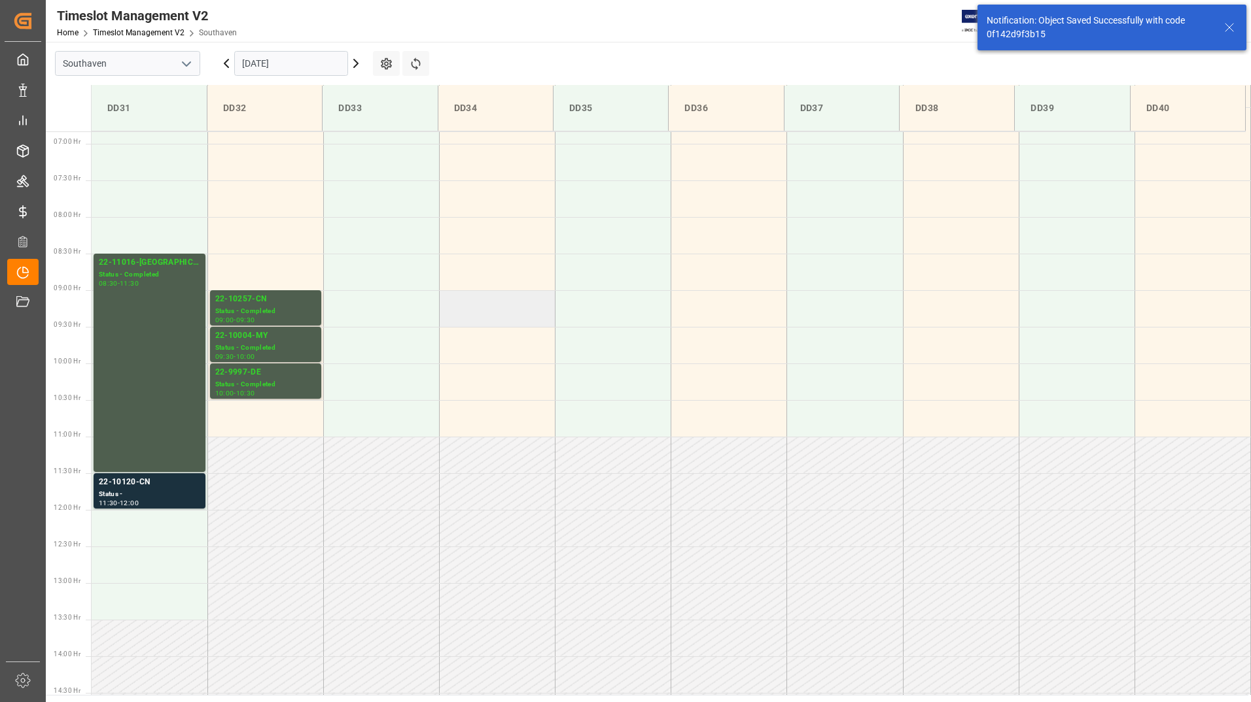
scroll to position [504, 0]
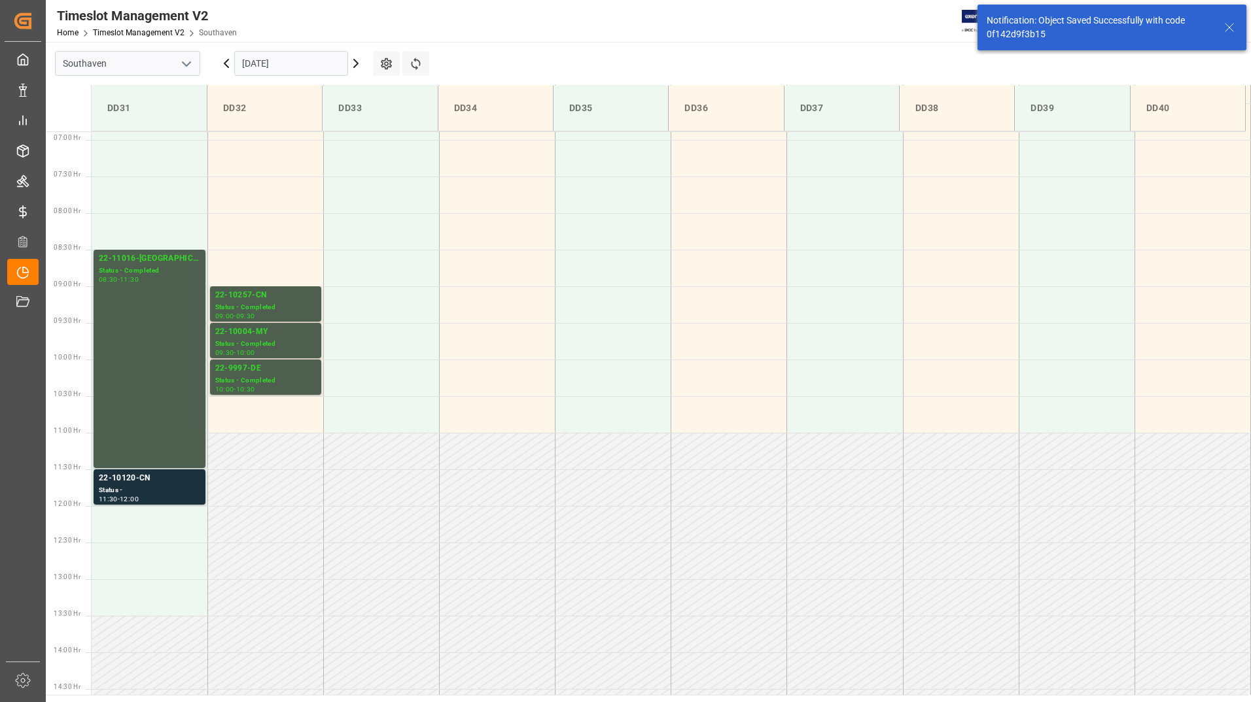
click at [319, 65] on input "[DATE]" at bounding box center [291, 63] width 114 height 25
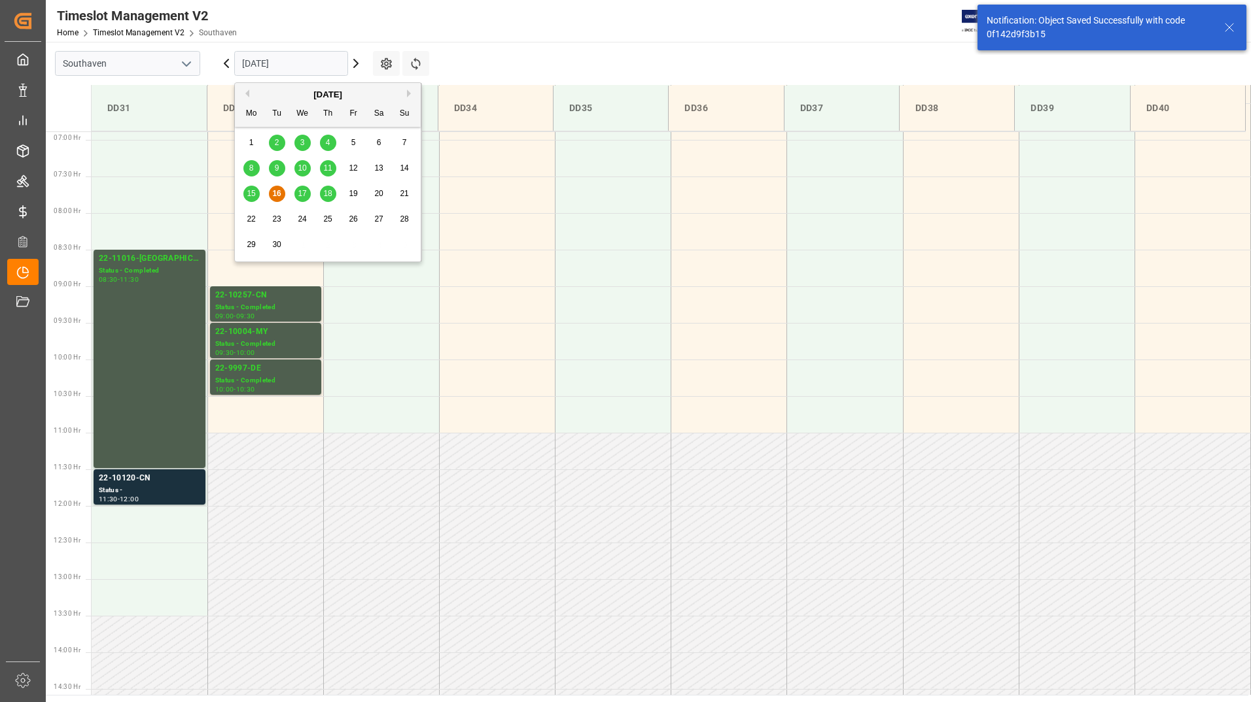
click at [306, 192] on span "17" at bounding box center [302, 193] width 9 height 9
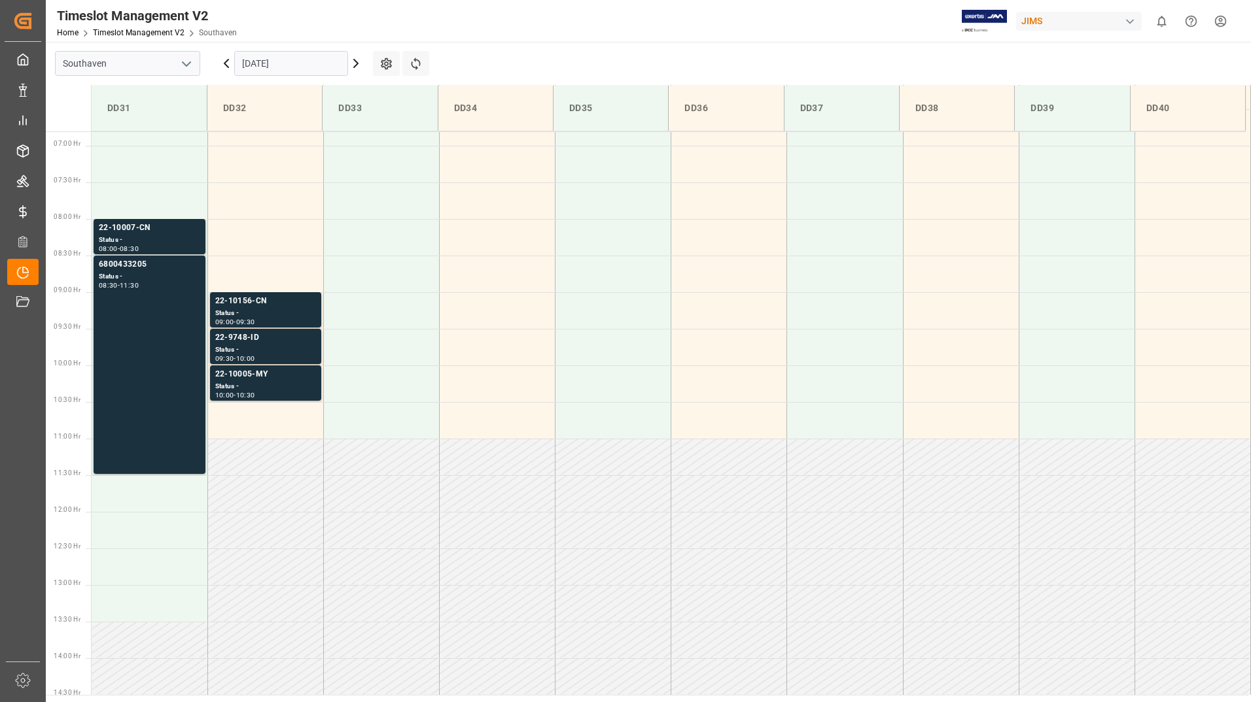
scroll to position [413, 0]
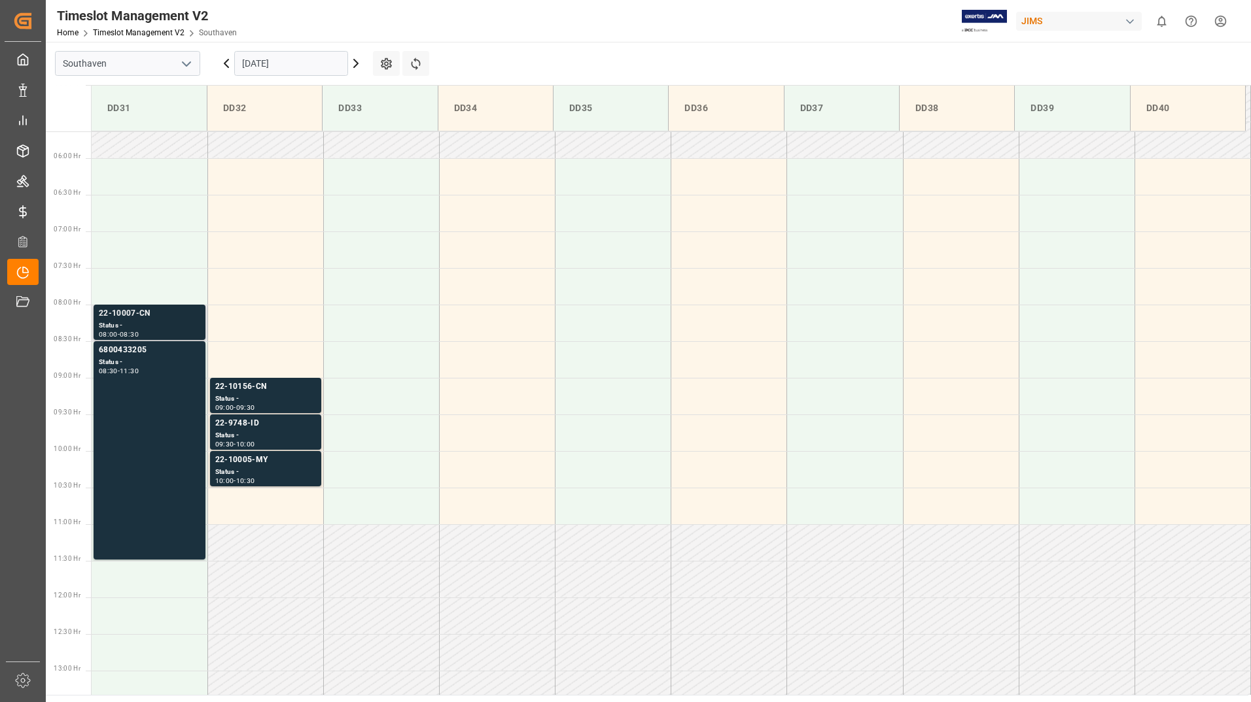
click at [148, 323] on div "Status -" at bounding box center [149, 325] width 101 height 11
click at [155, 387] on div "6800433205 Status - 08:30 - 11:30" at bounding box center [149, 450] width 101 height 213
click at [160, 319] on div "22-10007-CN" at bounding box center [149, 313] width 101 height 13
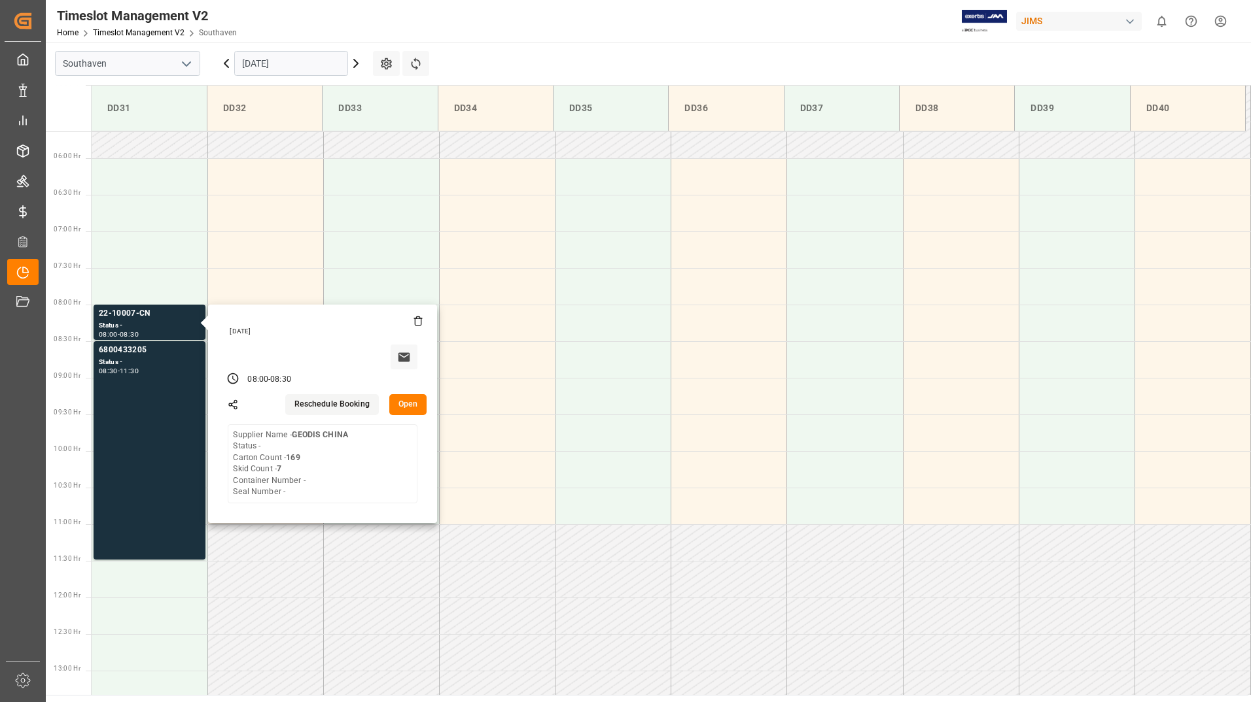
click at [311, 67] on input "[DATE]" at bounding box center [291, 63] width 114 height 25
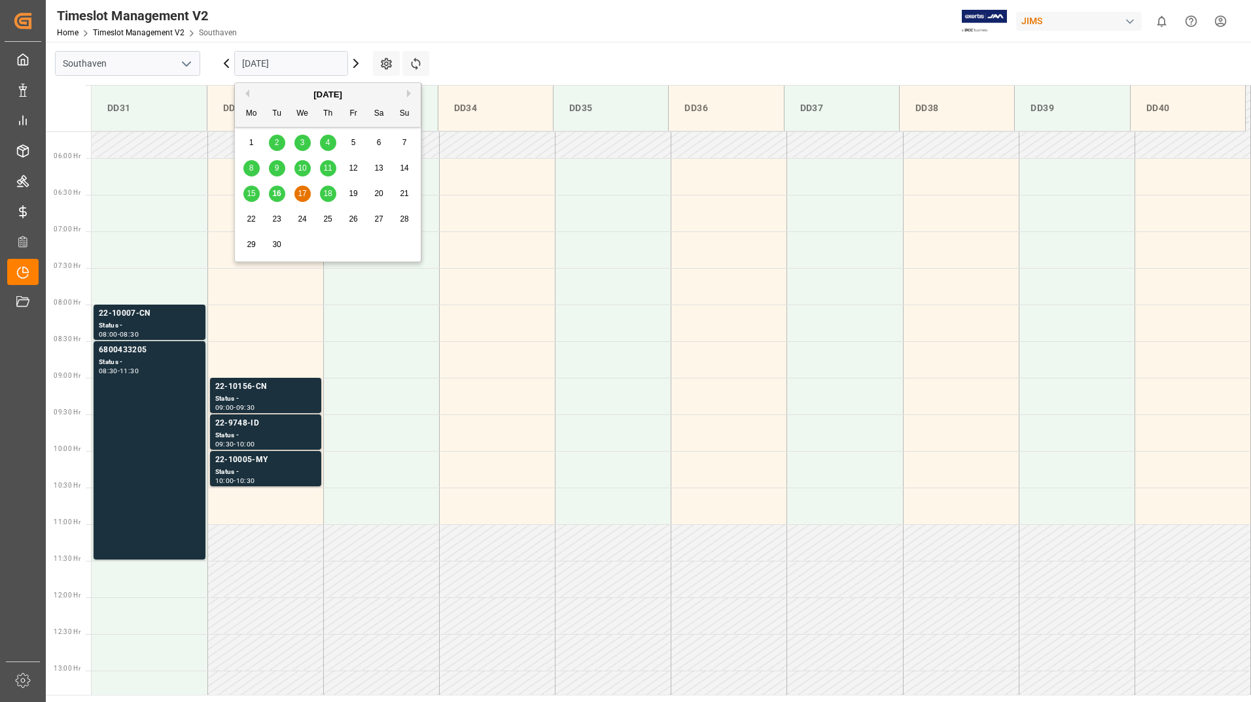
click at [328, 191] on span "18" at bounding box center [327, 193] width 9 height 9
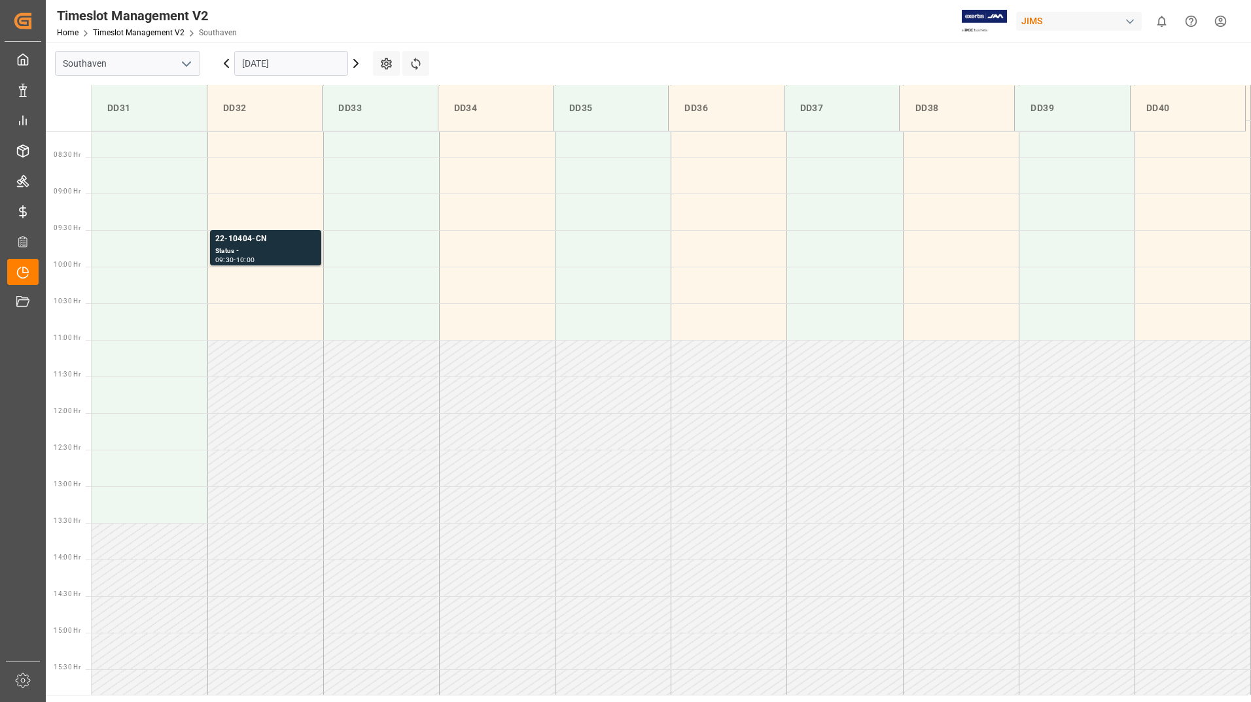
scroll to position [544, 0]
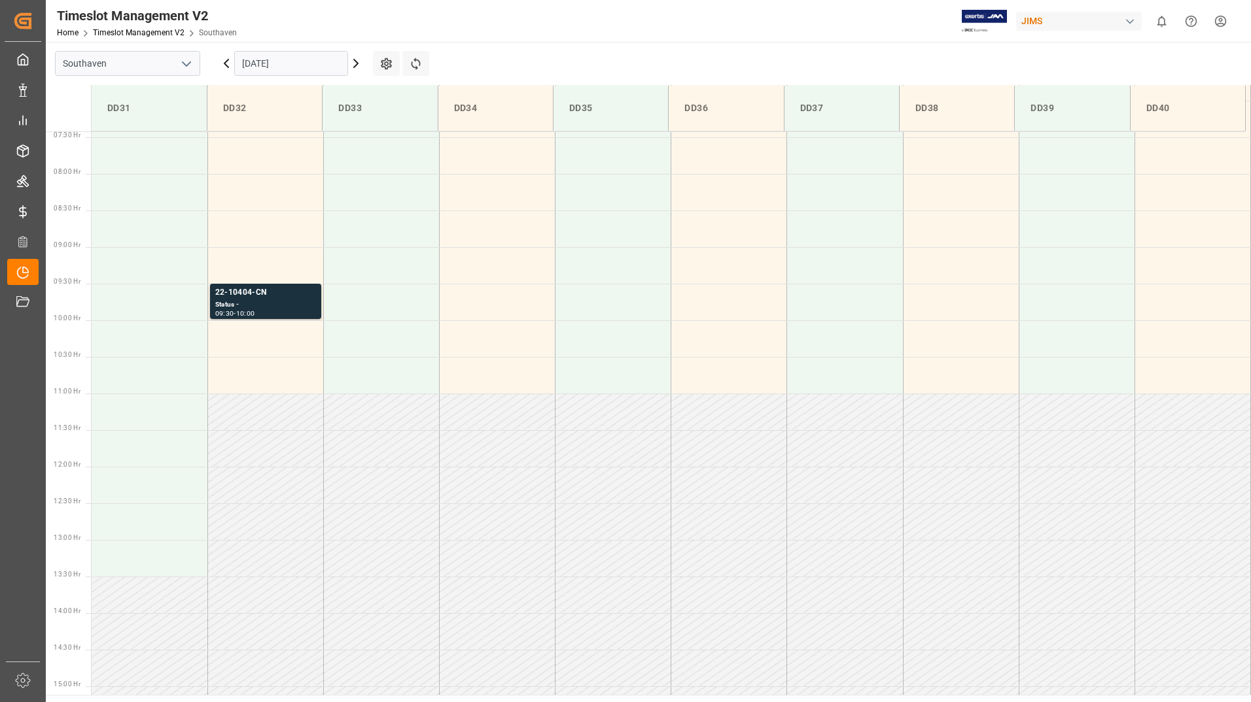
click at [308, 56] on input "[DATE]" at bounding box center [291, 63] width 114 height 25
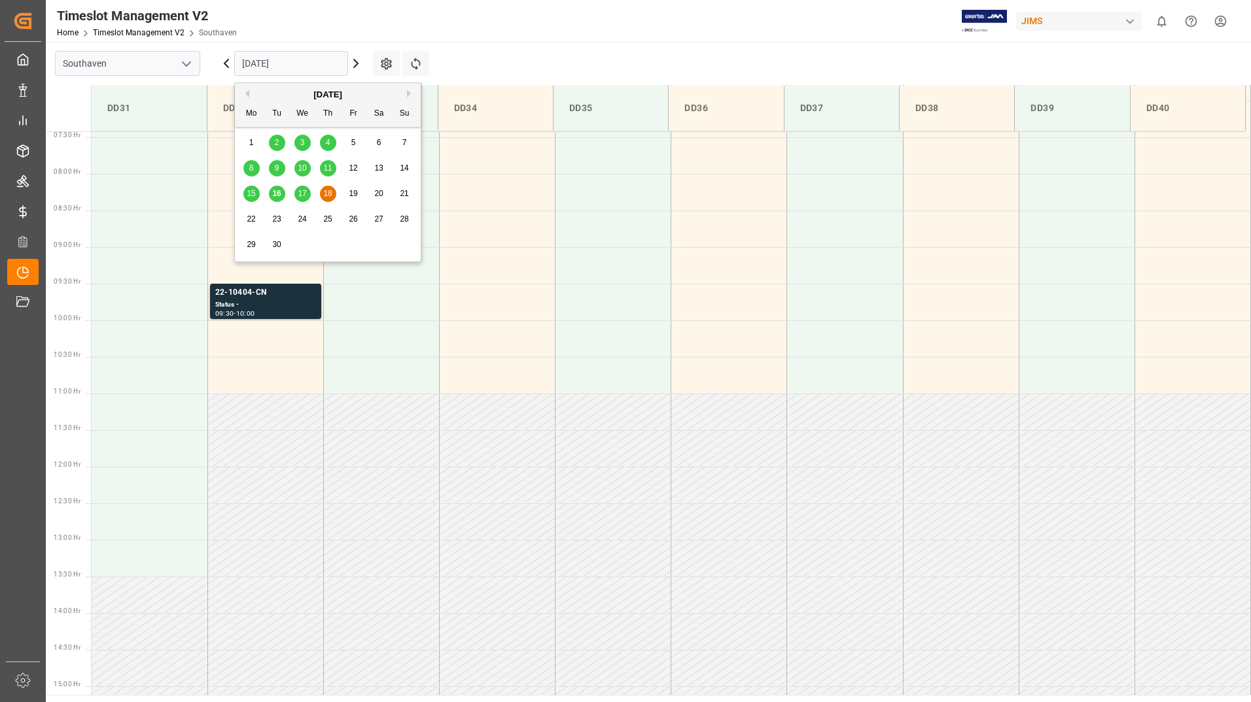
click at [307, 194] on div "17" at bounding box center [302, 194] width 16 height 16
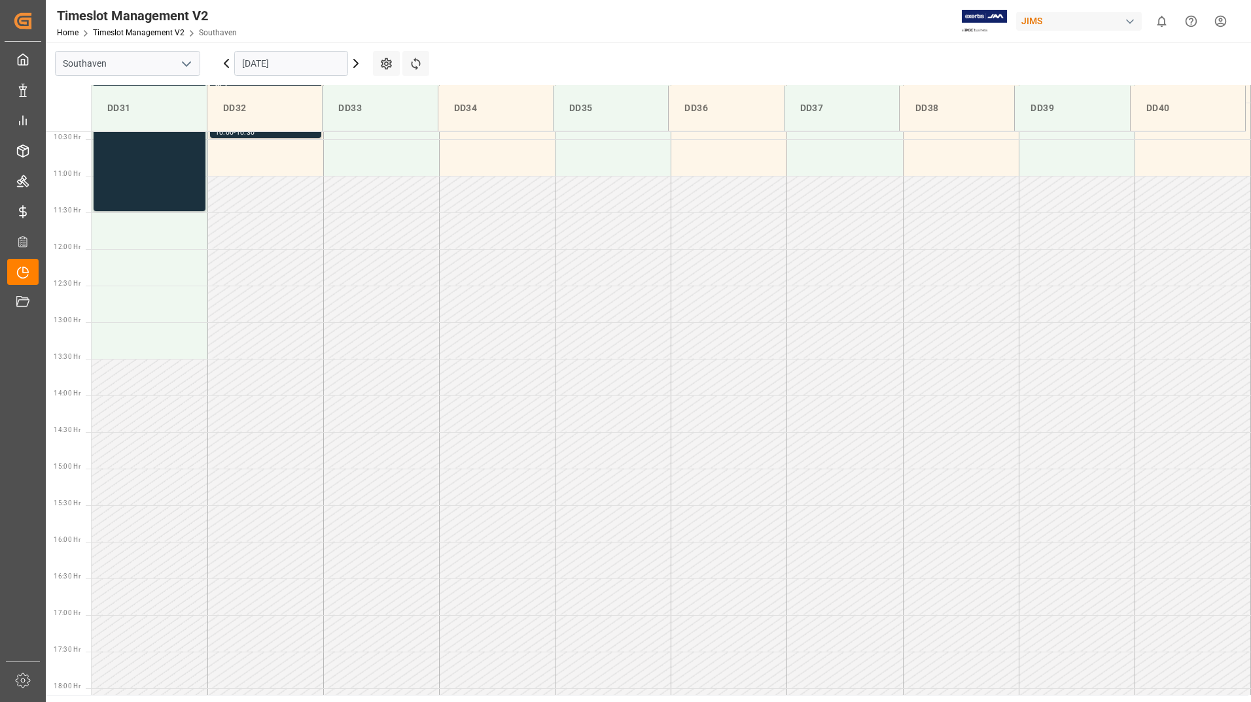
scroll to position [413, 0]
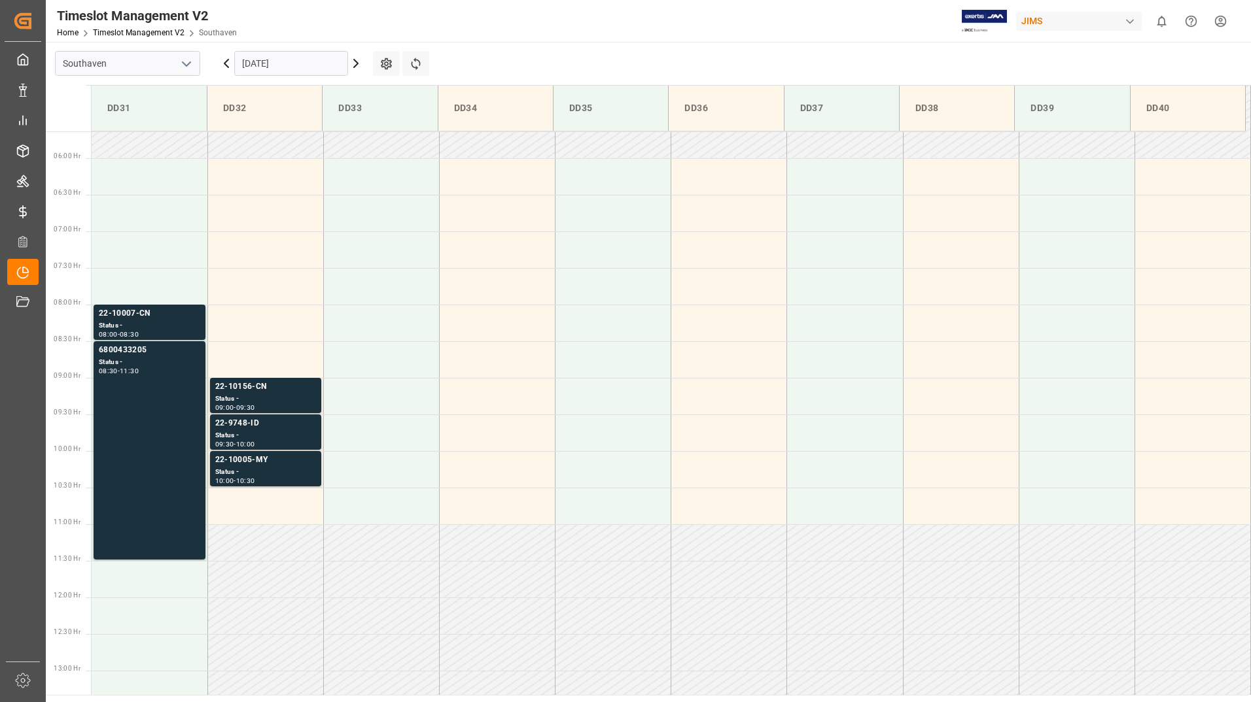
click at [311, 61] on input "[DATE]" at bounding box center [291, 63] width 114 height 25
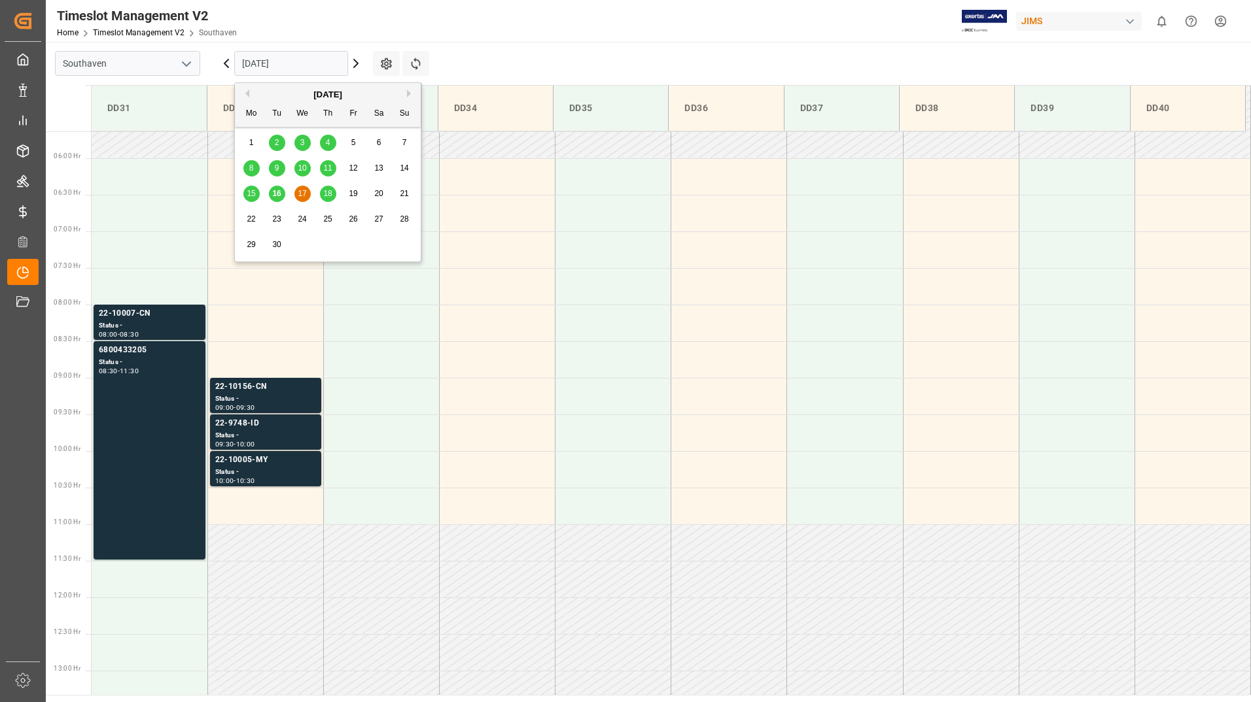
click at [277, 193] on span "16" at bounding box center [276, 193] width 9 height 9
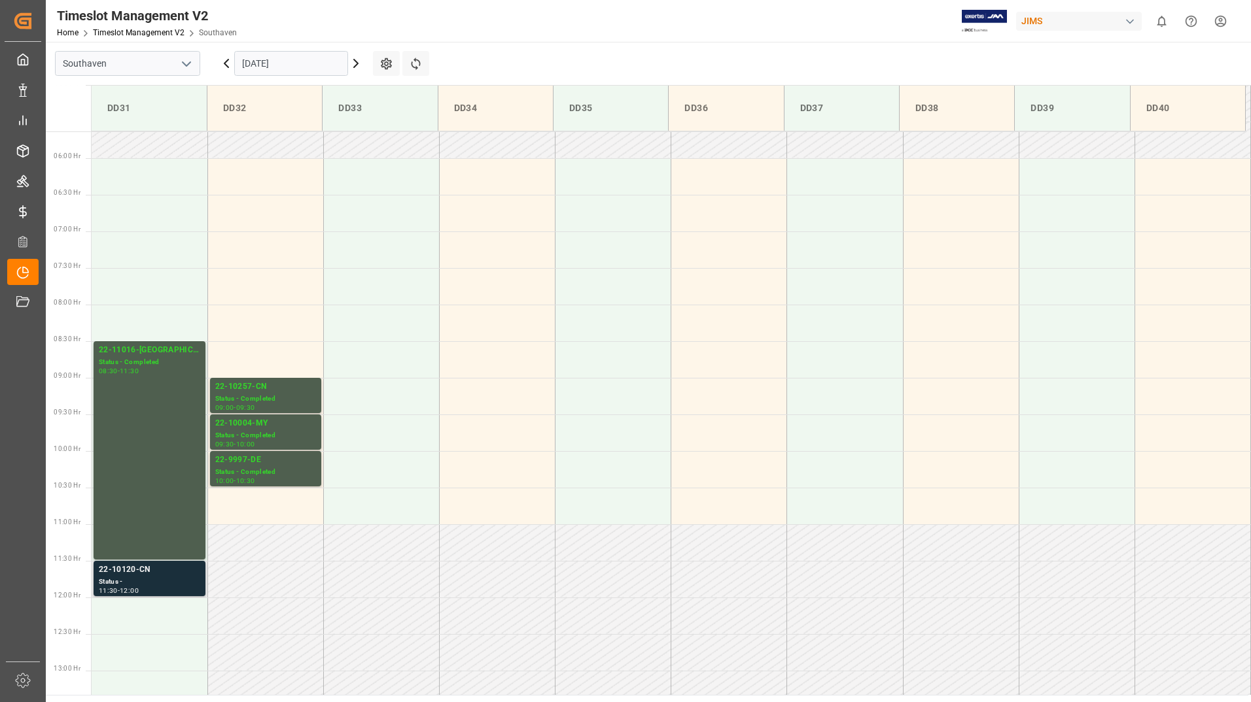
click at [144, 587] on div "Status -" at bounding box center [149, 582] width 101 height 11
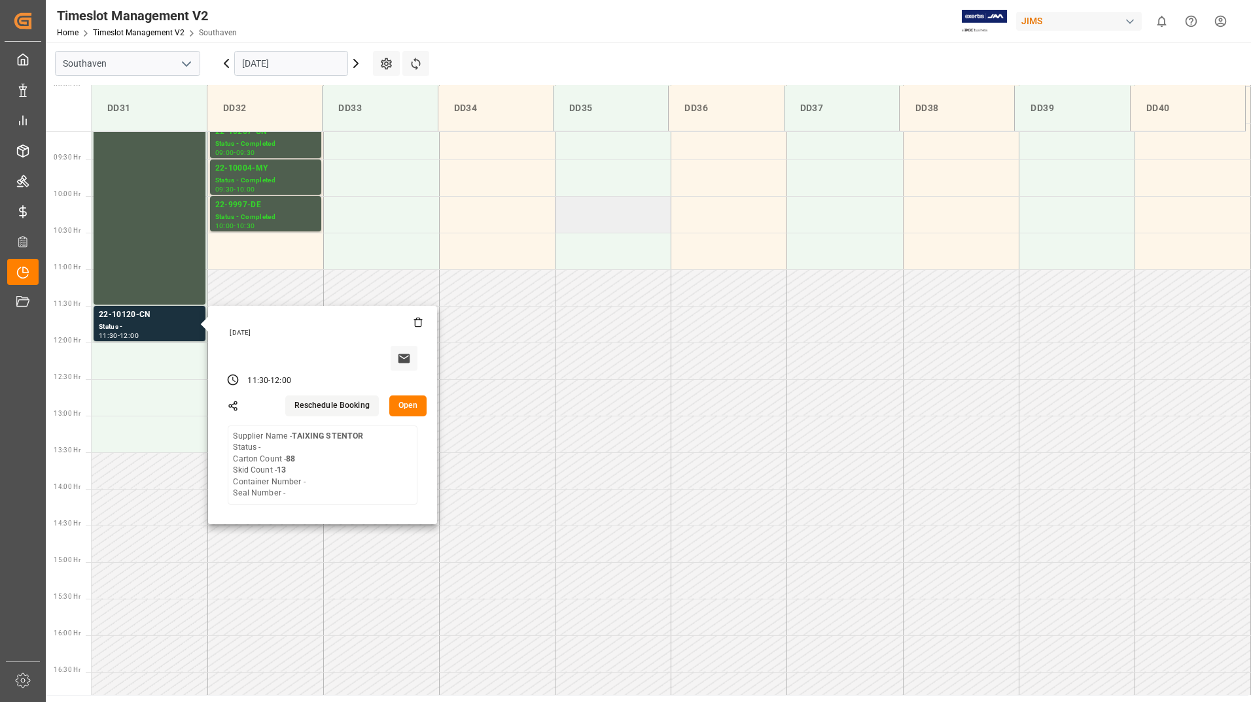
scroll to position [674, 0]
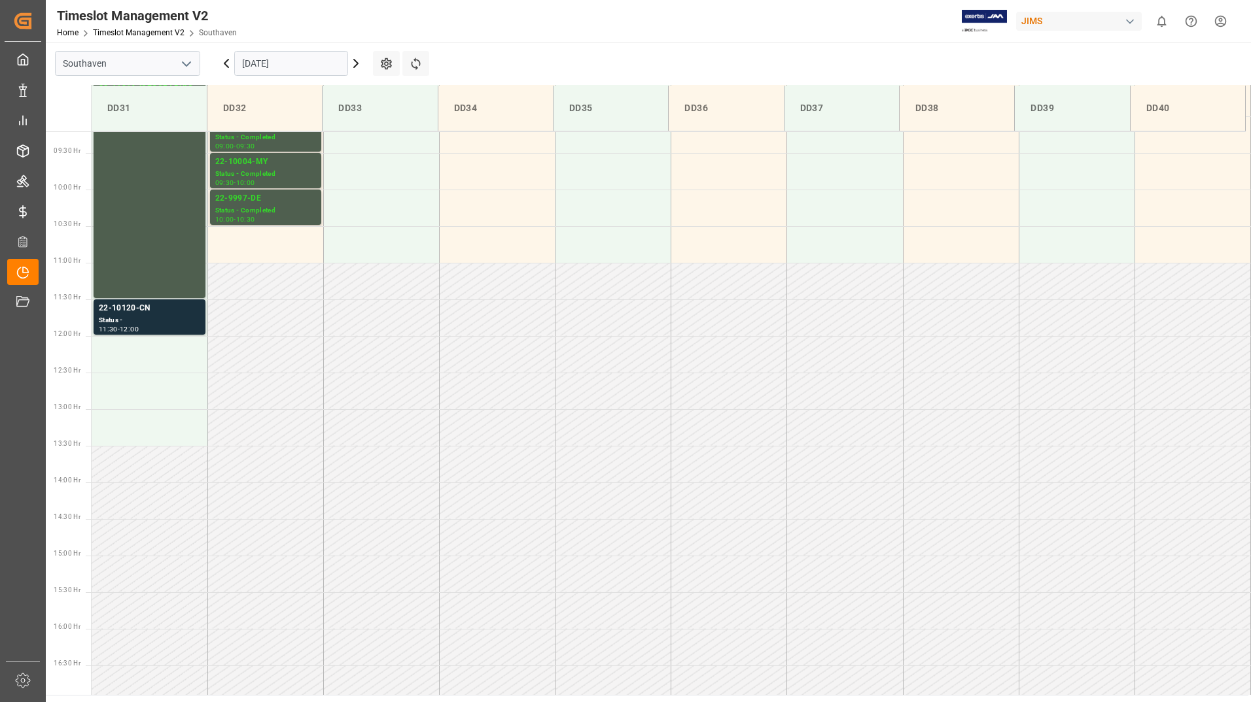
click at [151, 312] on div "22-10120-CN" at bounding box center [149, 308] width 101 height 13
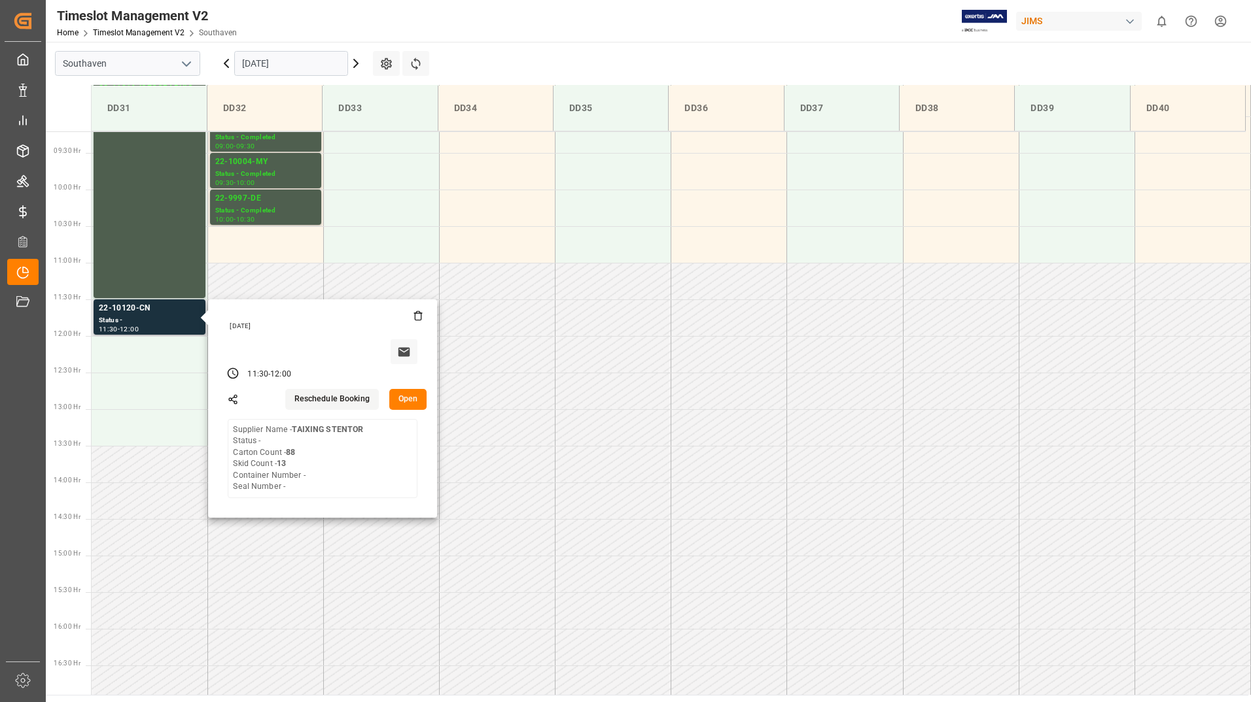
click at [424, 398] on button "Open" at bounding box center [408, 399] width 38 height 21
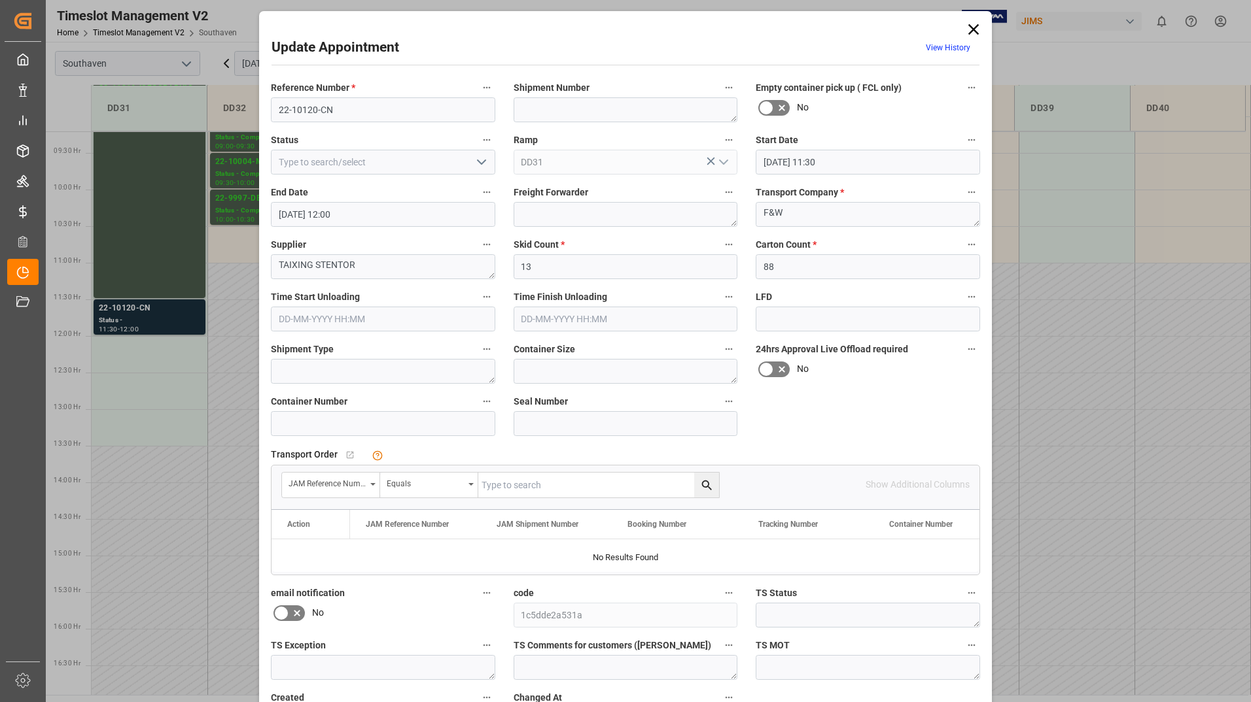
click at [474, 164] on icon "open menu" at bounding box center [482, 162] width 16 height 16
click at [453, 224] on div "Completed" at bounding box center [382, 220] width 223 height 29
type input "Completed"
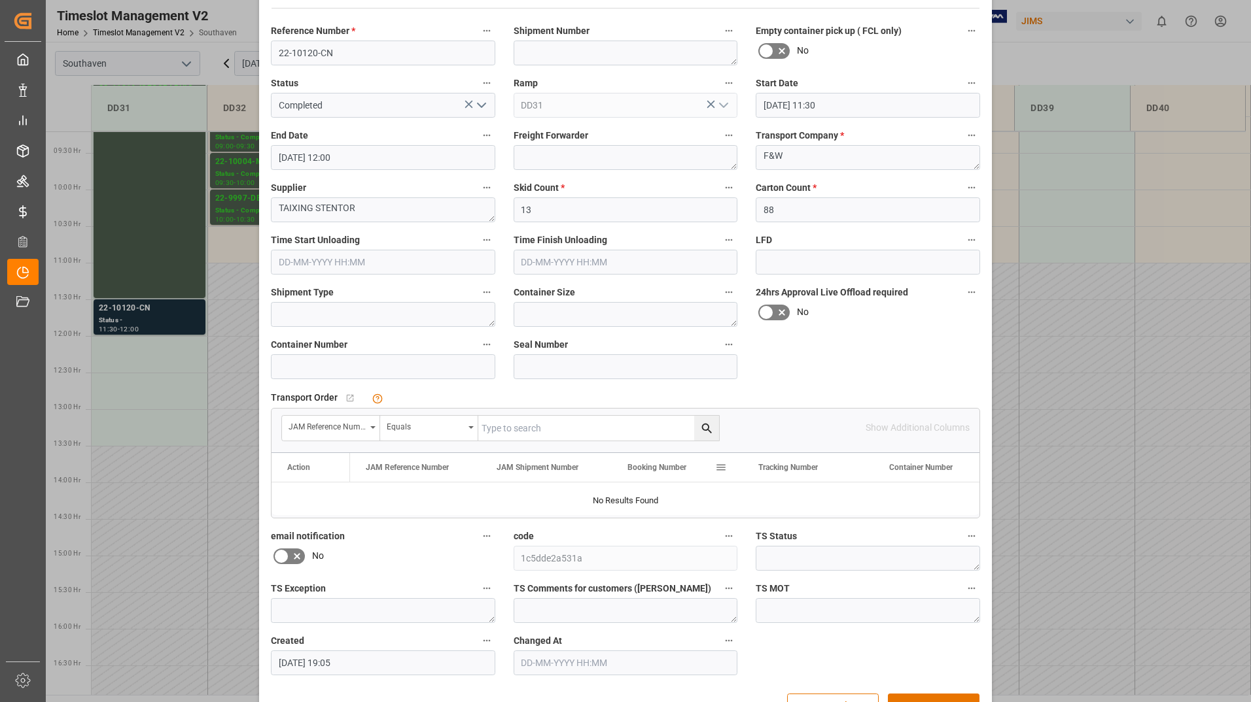
scroll to position [97, 0]
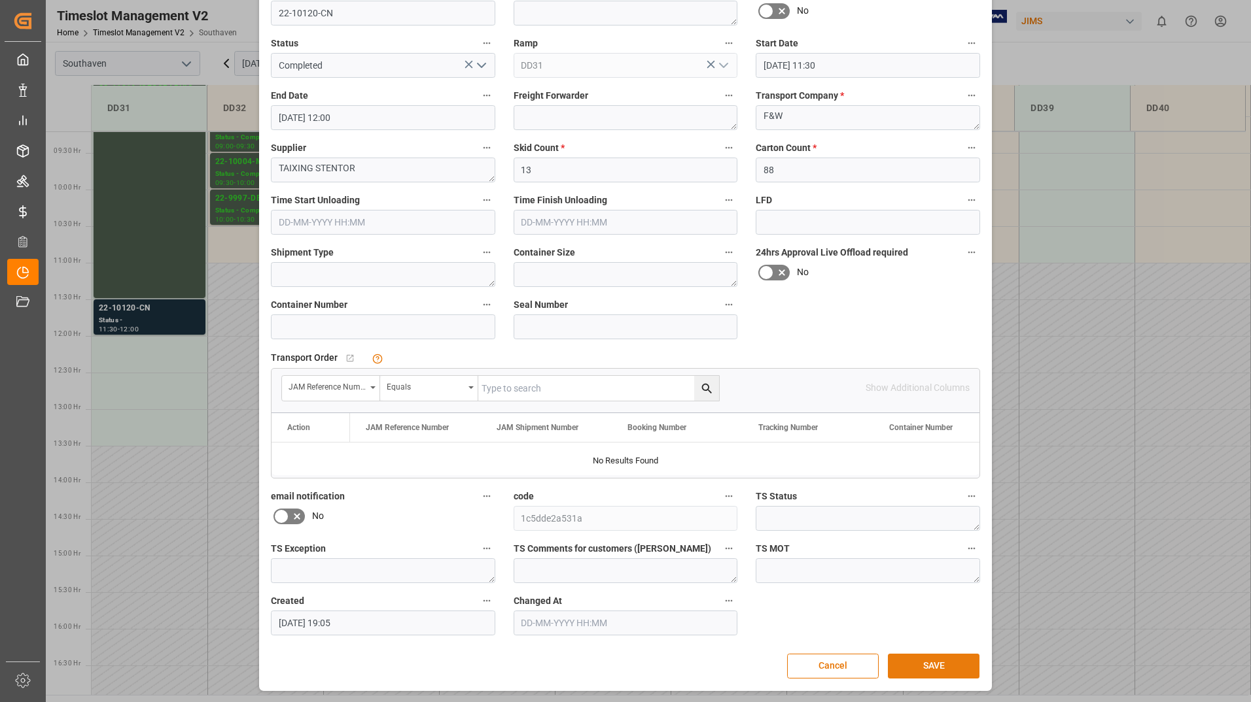
click at [918, 663] on button "SAVE" at bounding box center [934, 666] width 92 height 25
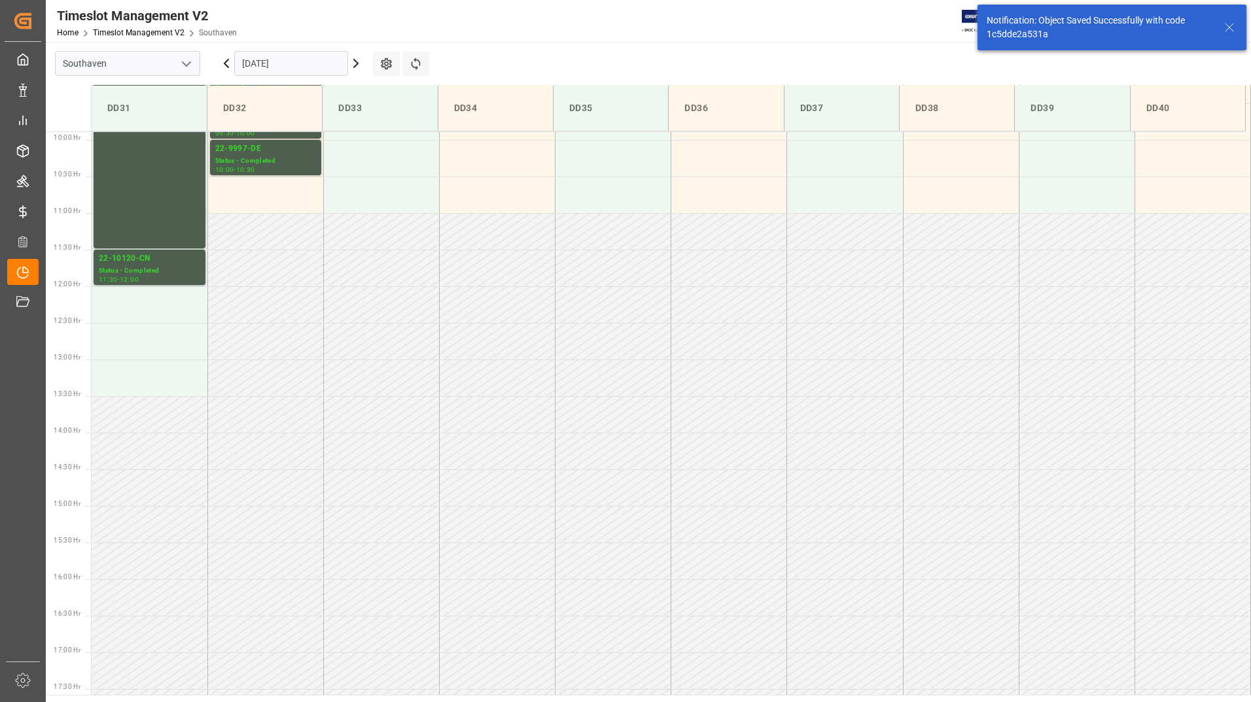
scroll to position [397, 0]
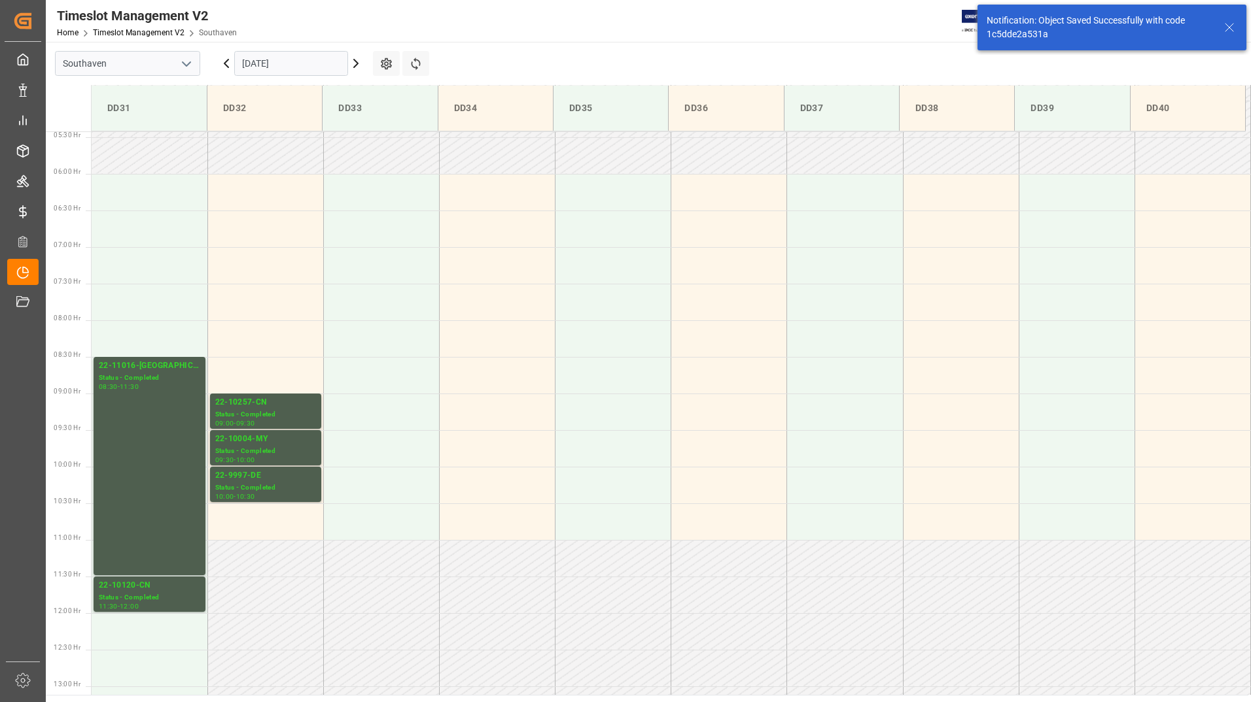
click at [270, 62] on input "[DATE]" at bounding box center [291, 63] width 114 height 25
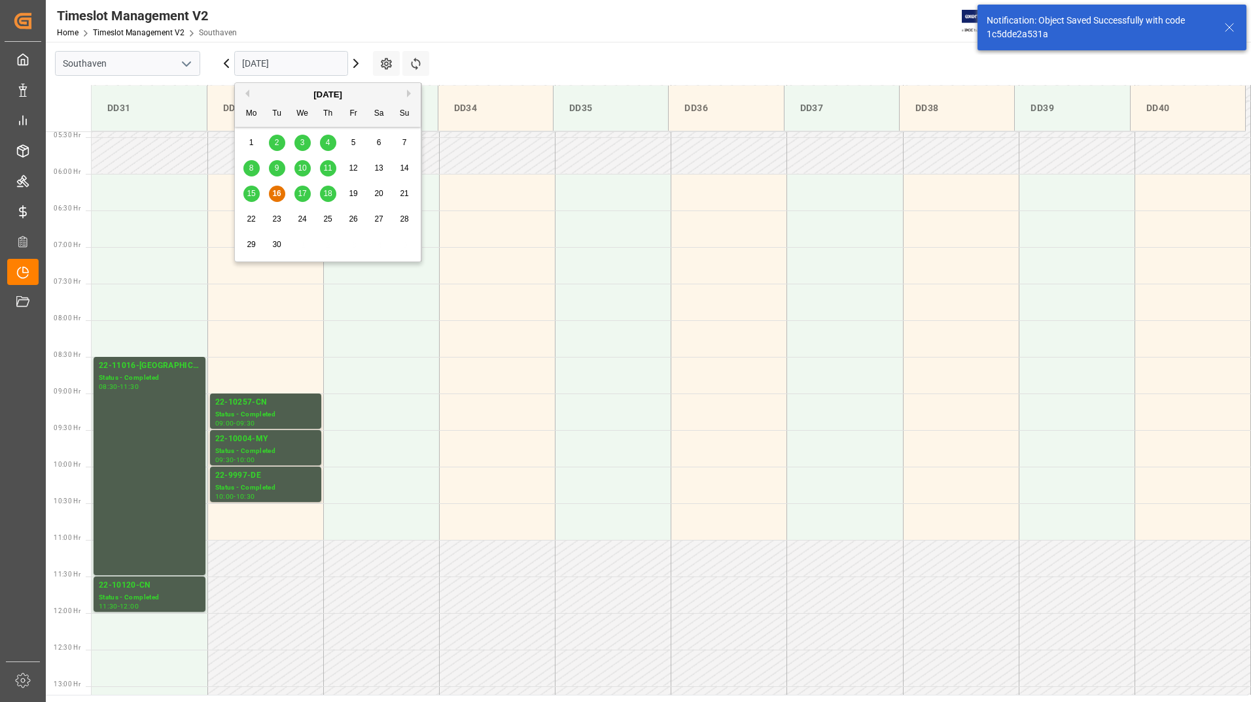
click at [298, 196] on span "17" at bounding box center [302, 193] width 9 height 9
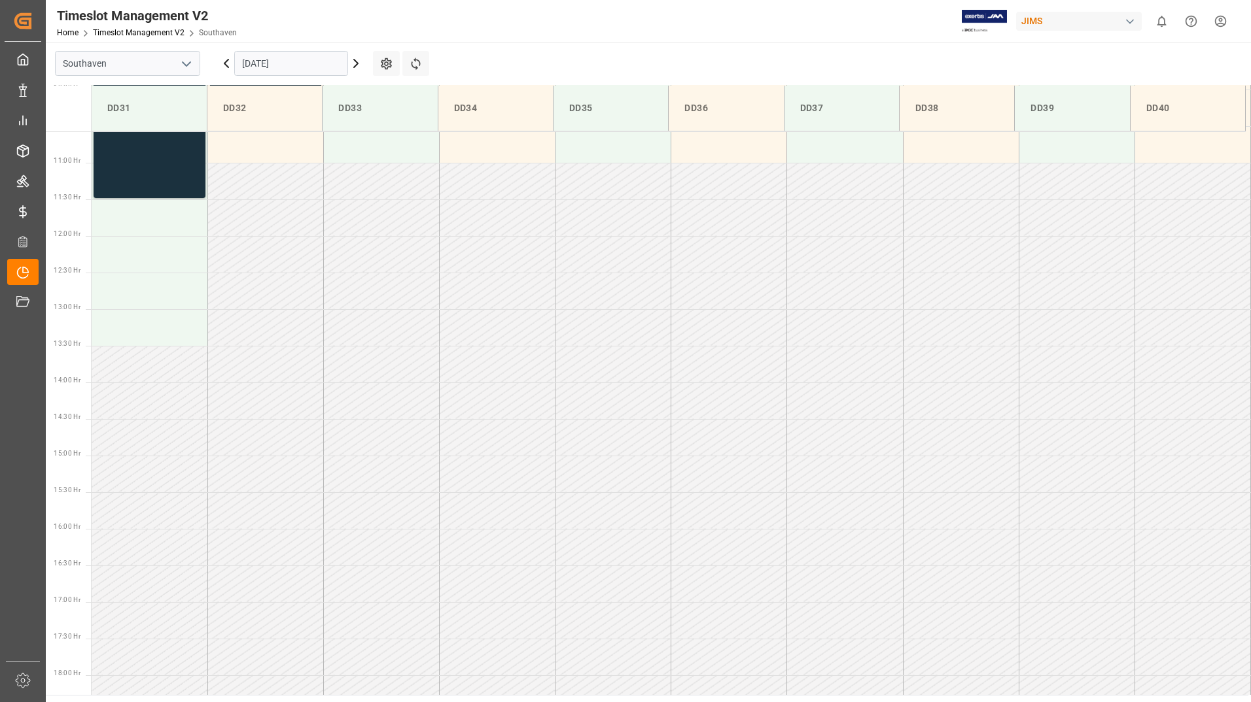
scroll to position [871, 0]
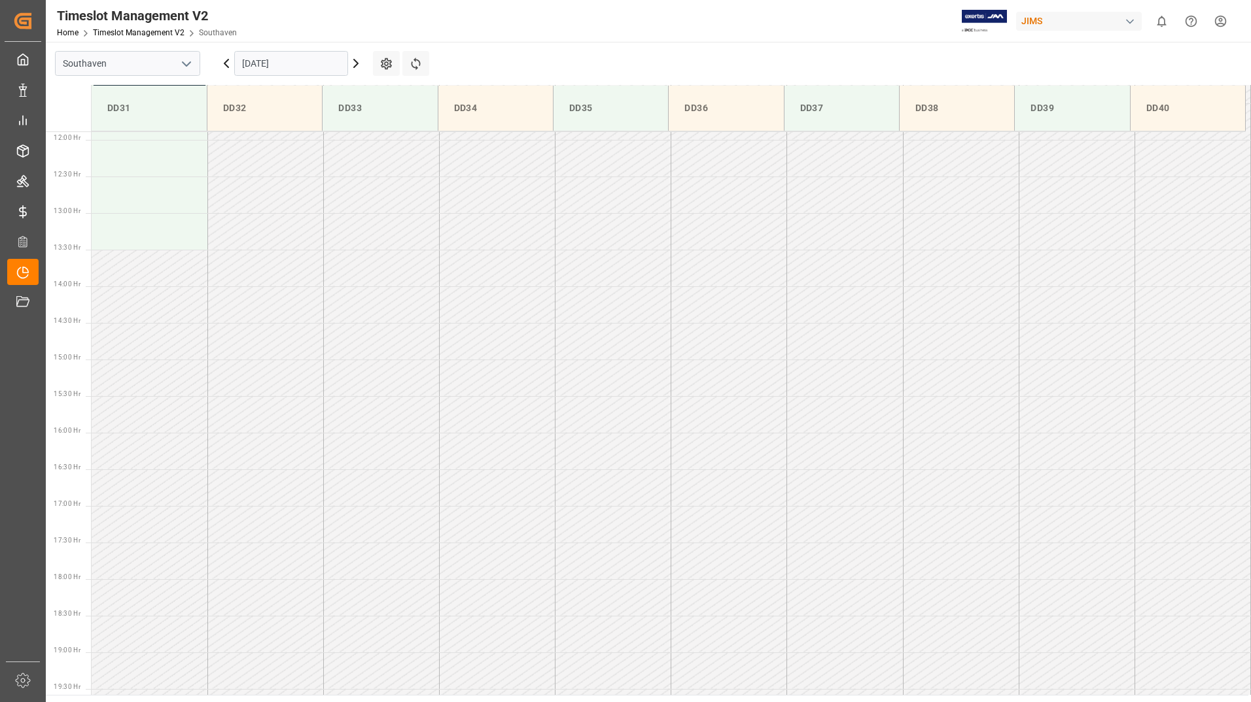
click at [736, 44] on main "Southaven [DATE] Settings Refresh Time Slots DD31 DD32 DD33 DD34 DD35 DD36 DD37…" at bounding box center [647, 368] width 1202 height 653
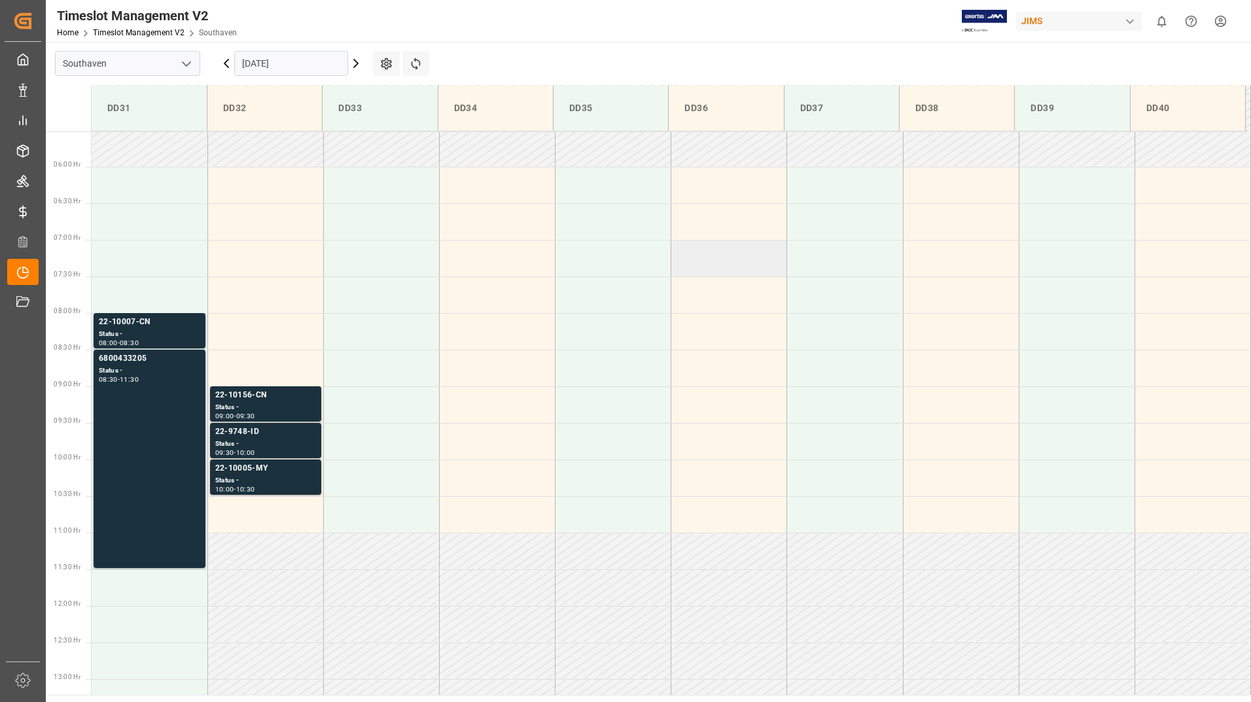
scroll to position [413, 0]
